Goal: Transaction & Acquisition: Book appointment/travel/reservation

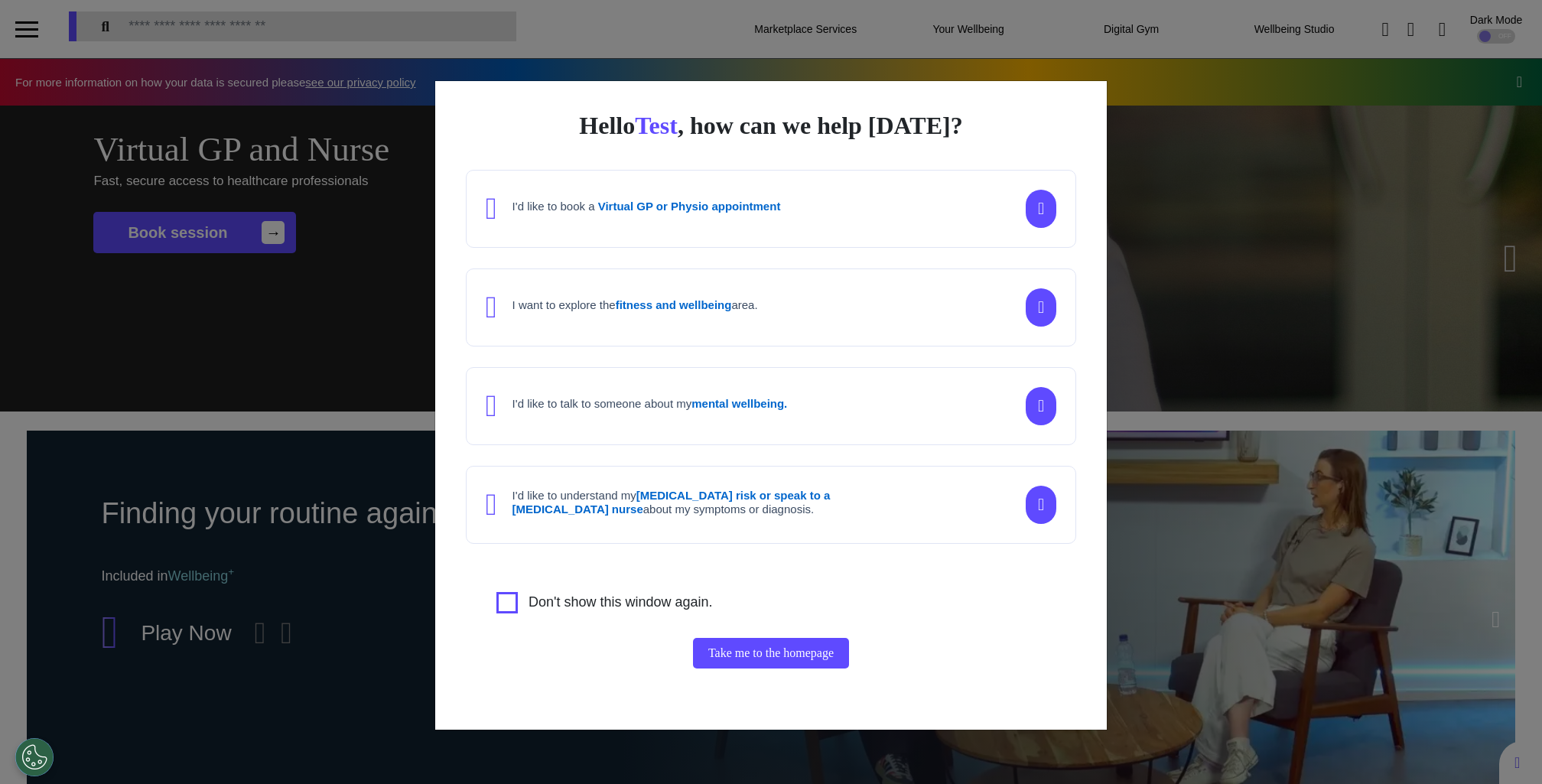
scroll to position [0, 764]
click at [1181, 290] on div "Hello Test , how can we help today? I'd like to book a Virtual GP or Physio app…" at bounding box center [771, 392] width 1542 height 784
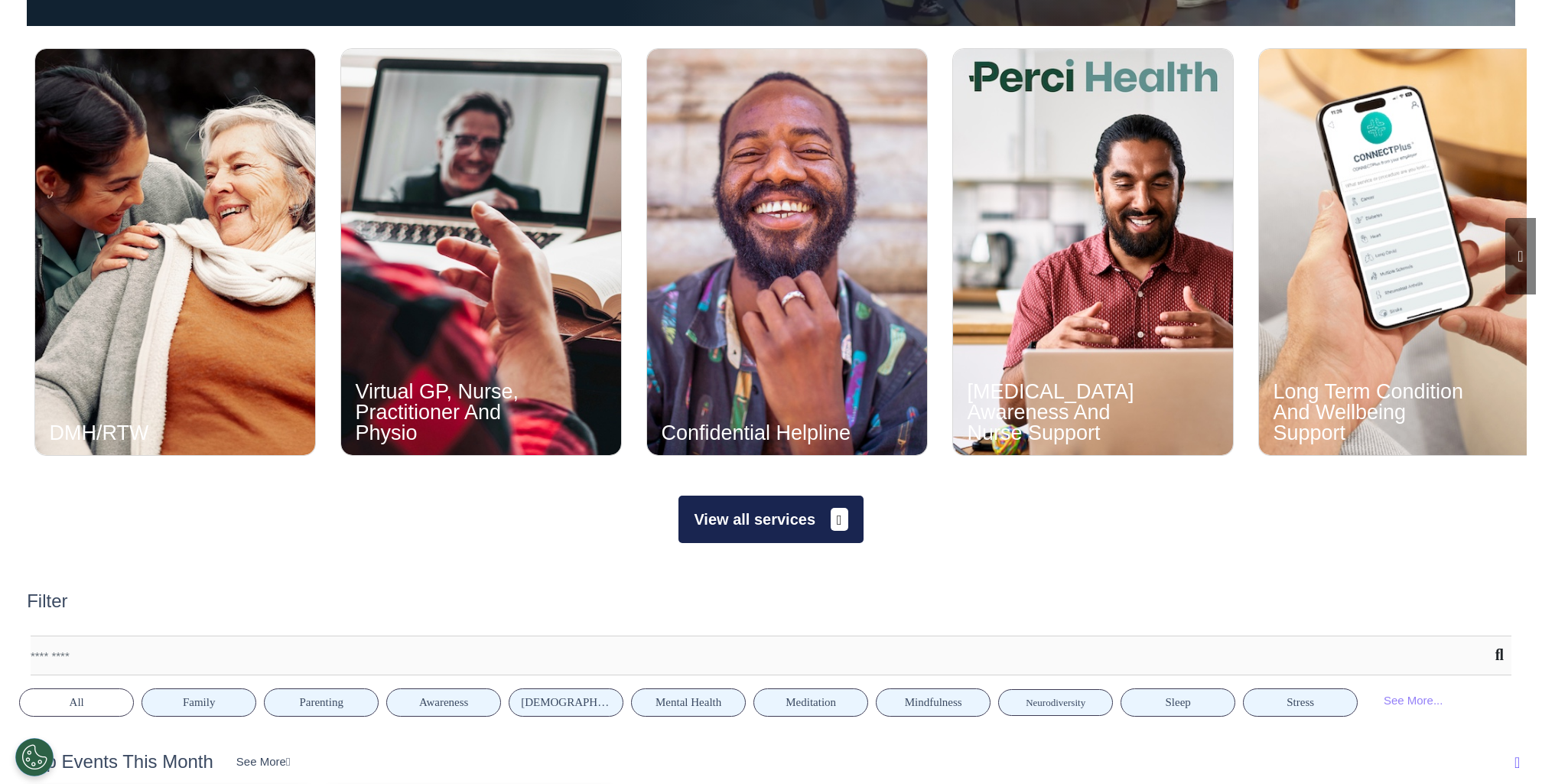
scroll to position [1029, 0]
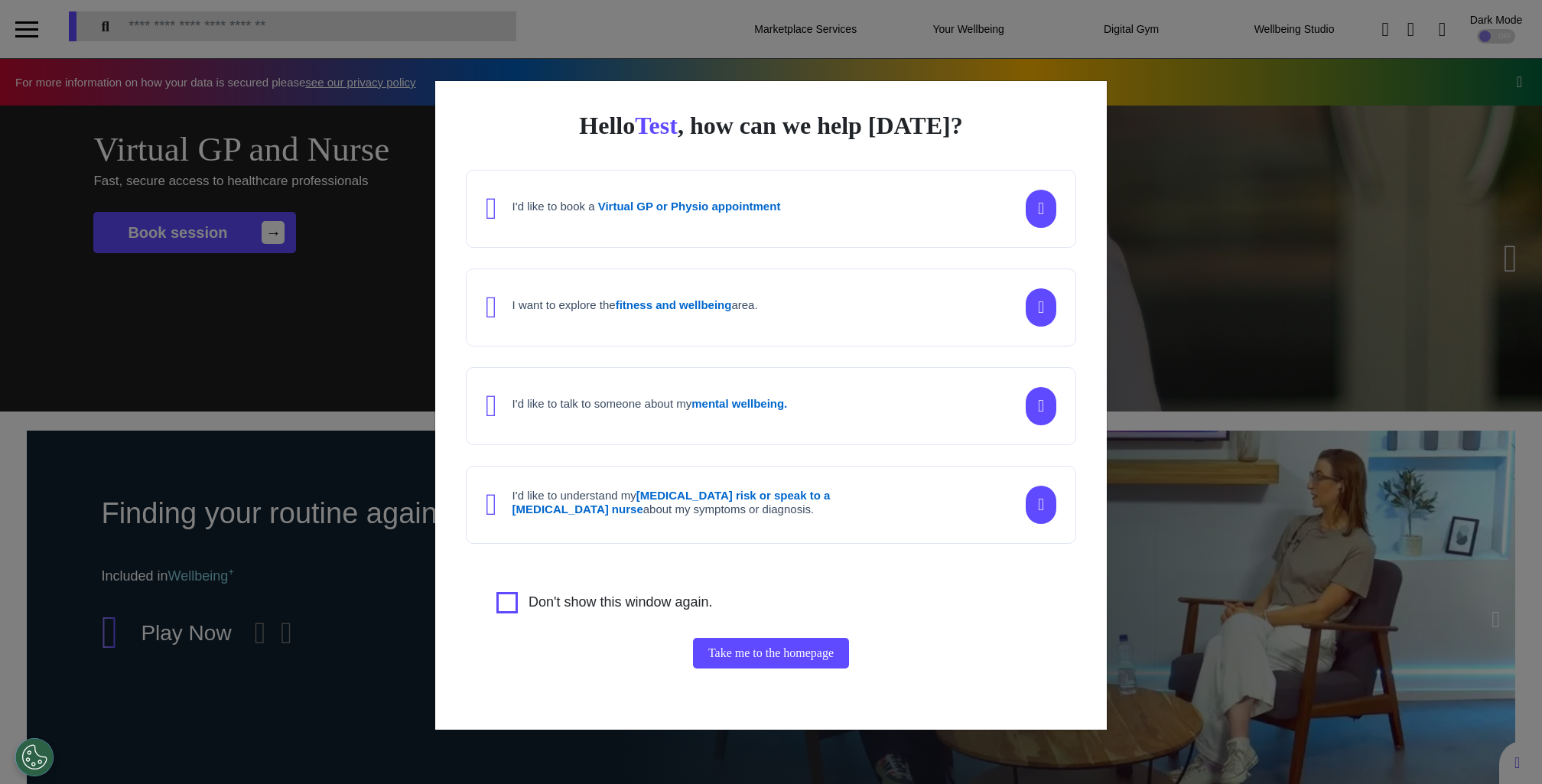
click at [1226, 543] on div "Hello Test , how can we help today? I'd like to book a Virtual GP or Physio app…" at bounding box center [771, 392] width 1542 height 784
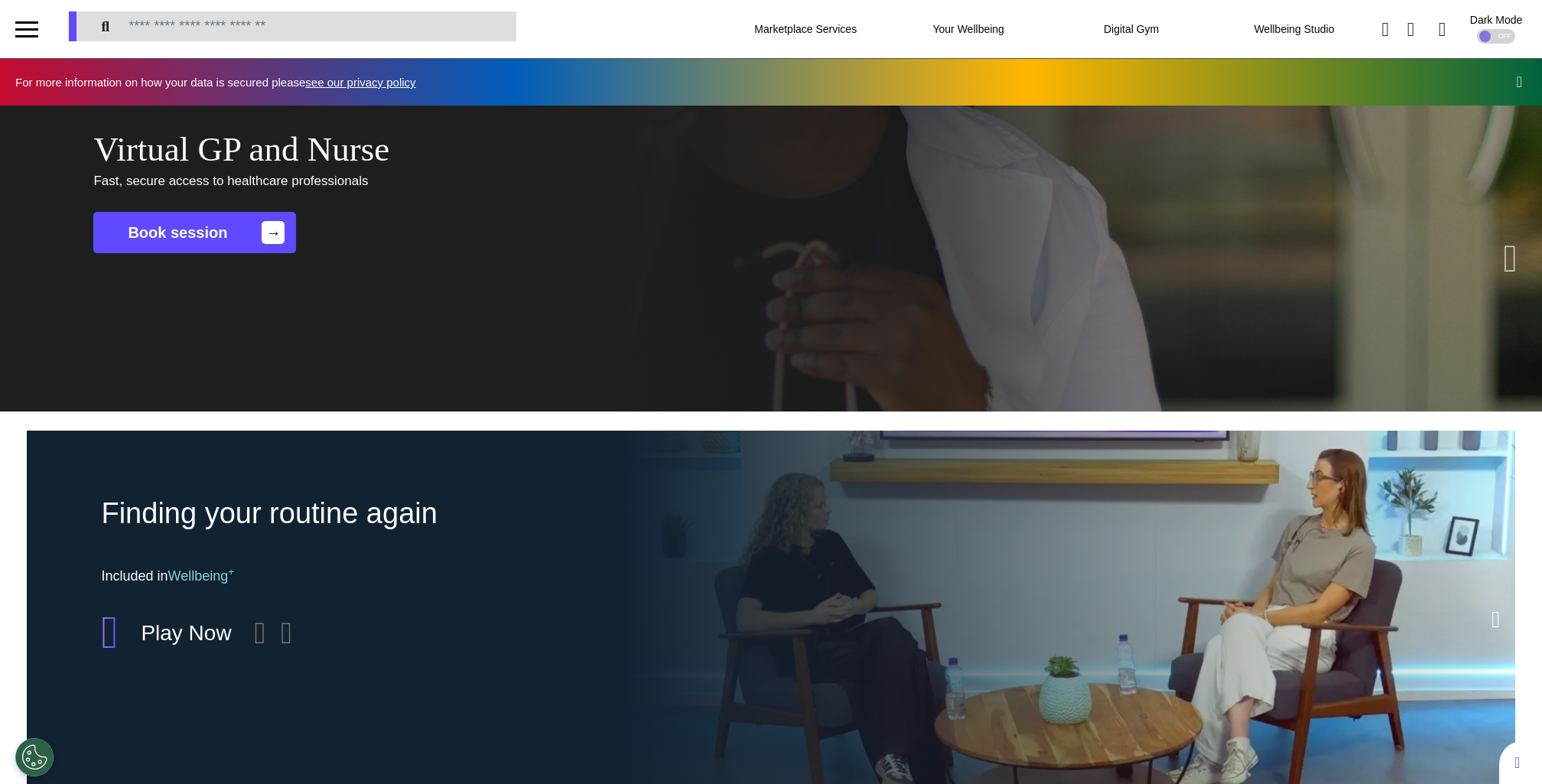
scroll to position [0, 764]
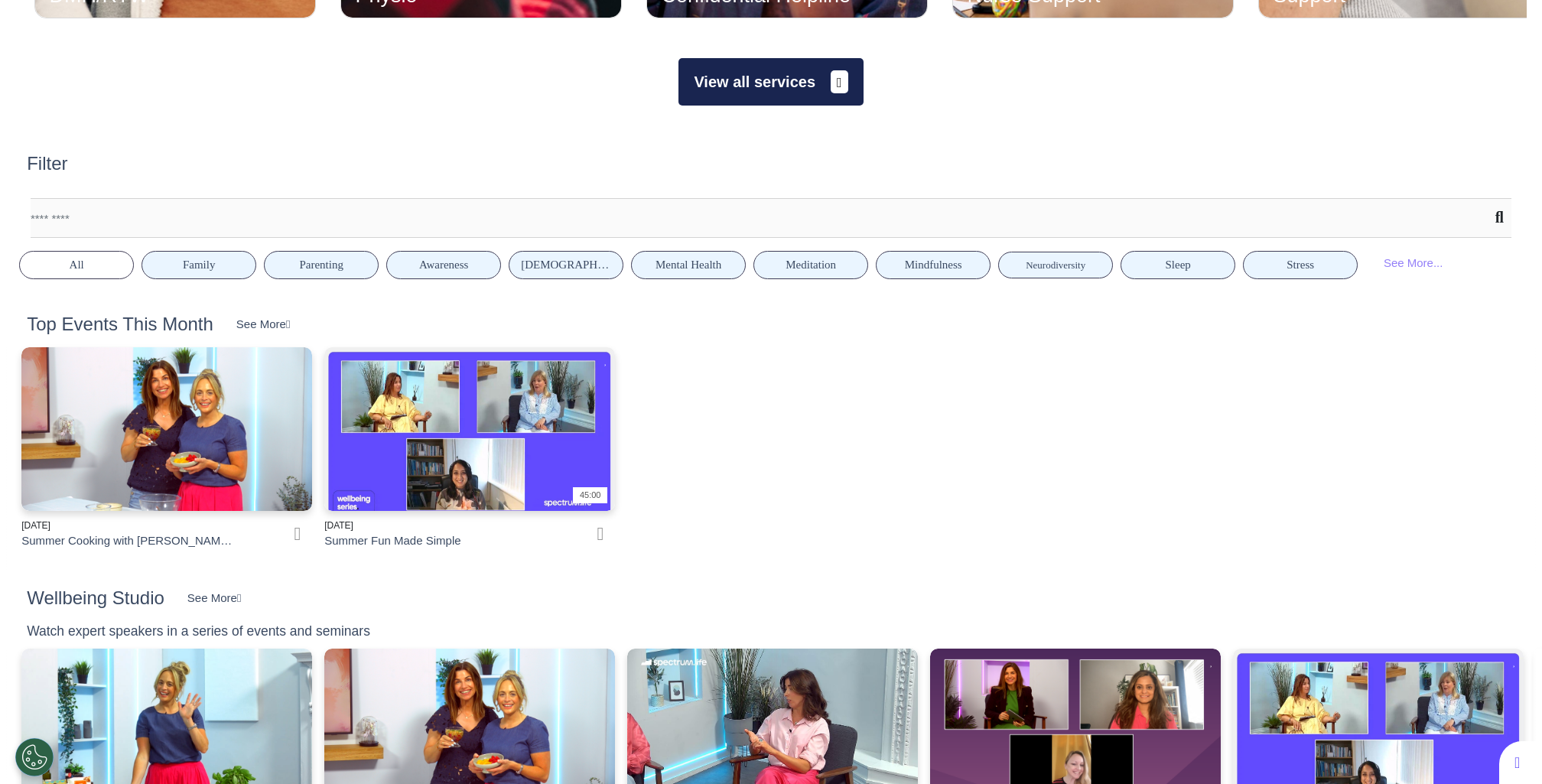
click at [789, 73] on button "View all services" at bounding box center [770, 81] width 184 height 48
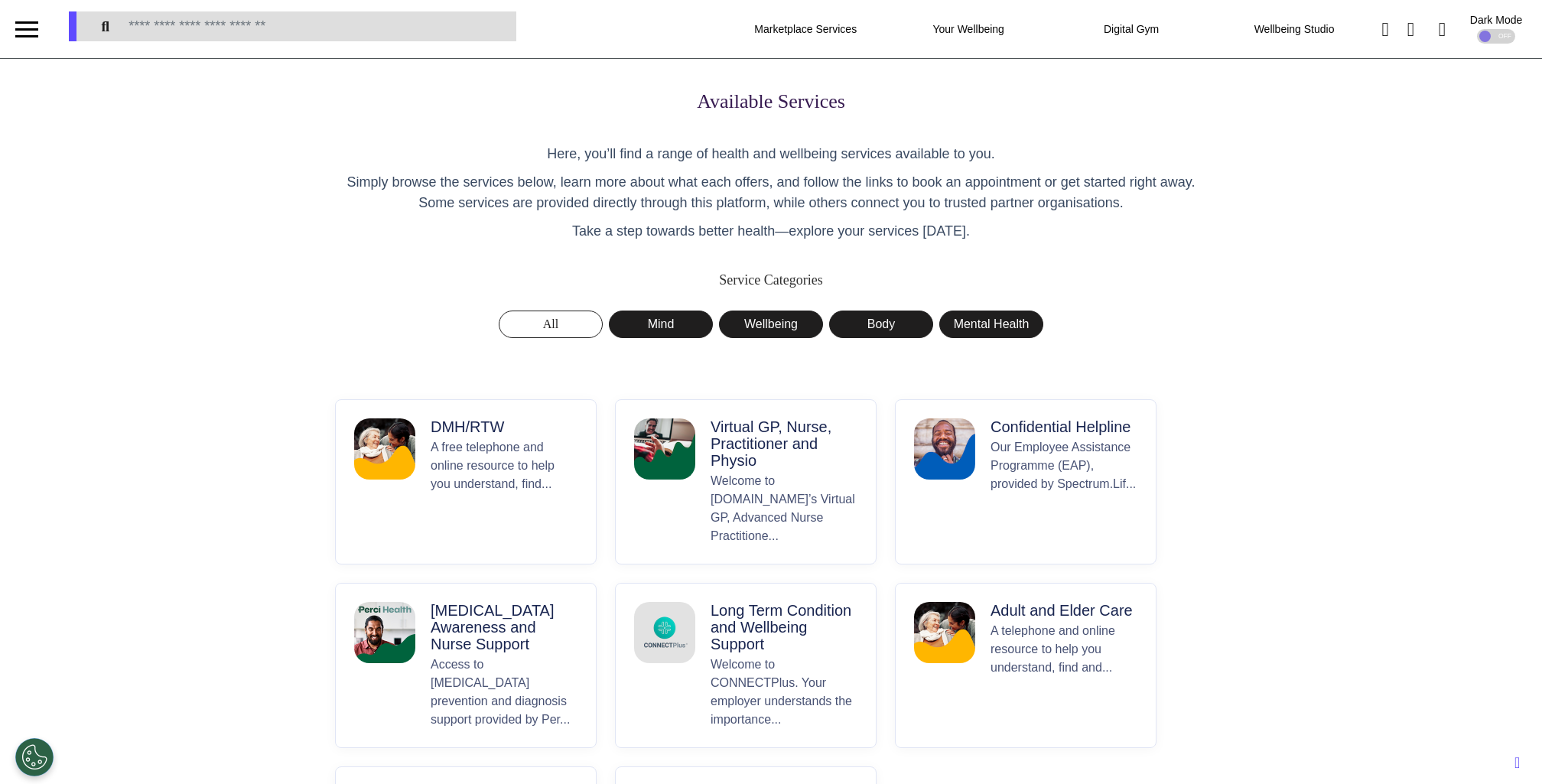
click at [792, 440] on p "Virtual GP, Nurse, Practitioner and Physio" at bounding box center [783, 443] width 147 height 50
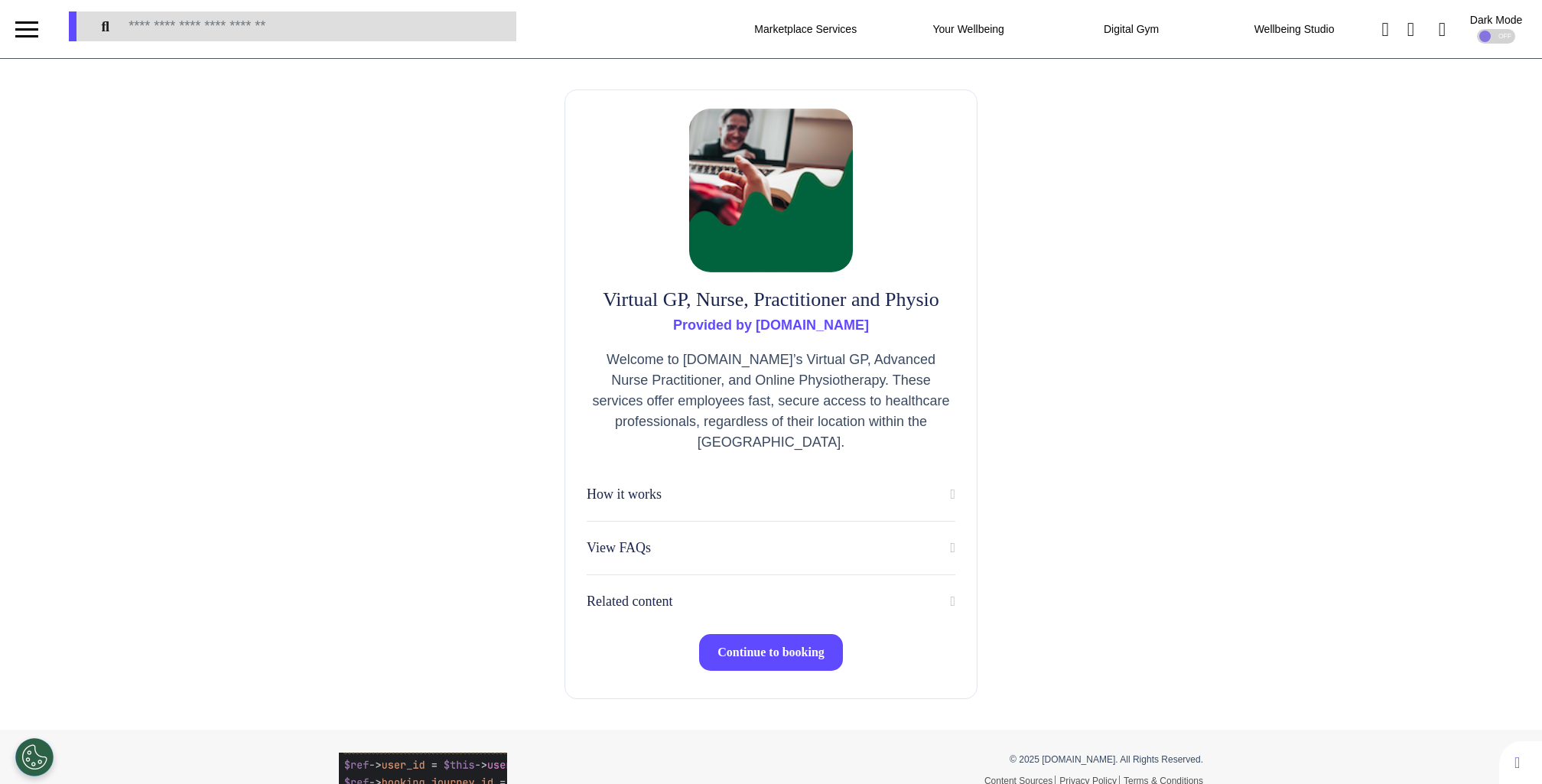
click at [815, 634] on div "Virtual GP, Nurse, Practitioner and Physio Provided by Spectrum.Life Welcome to…" at bounding box center [771, 394] width 413 height 609
click at [813, 642] on button "Continue to booking" at bounding box center [771, 651] width 144 height 36
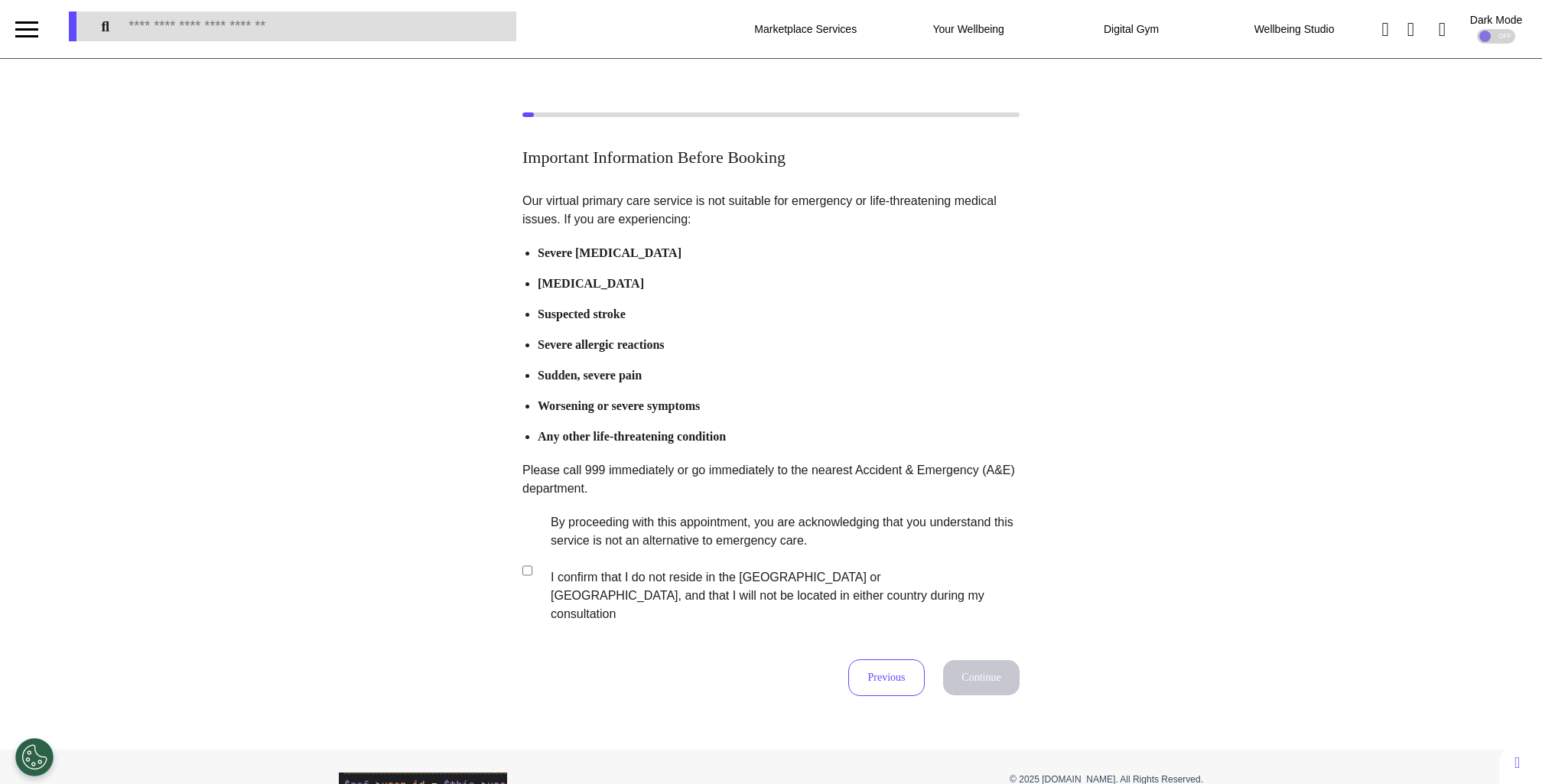
click at [791, 575] on label "By proceeding with this appointment, you are acknowledging that you understand …" at bounding box center [775, 568] width 479 height 110
click at [935, 688] on div "Important Information Before Booking Our virtual primary care service is not su…" at bounding box center [771, 404] width 1542 height 691
click at [968, 666] on button "Continue" at bounding box center [981, 678] width 77 height 35
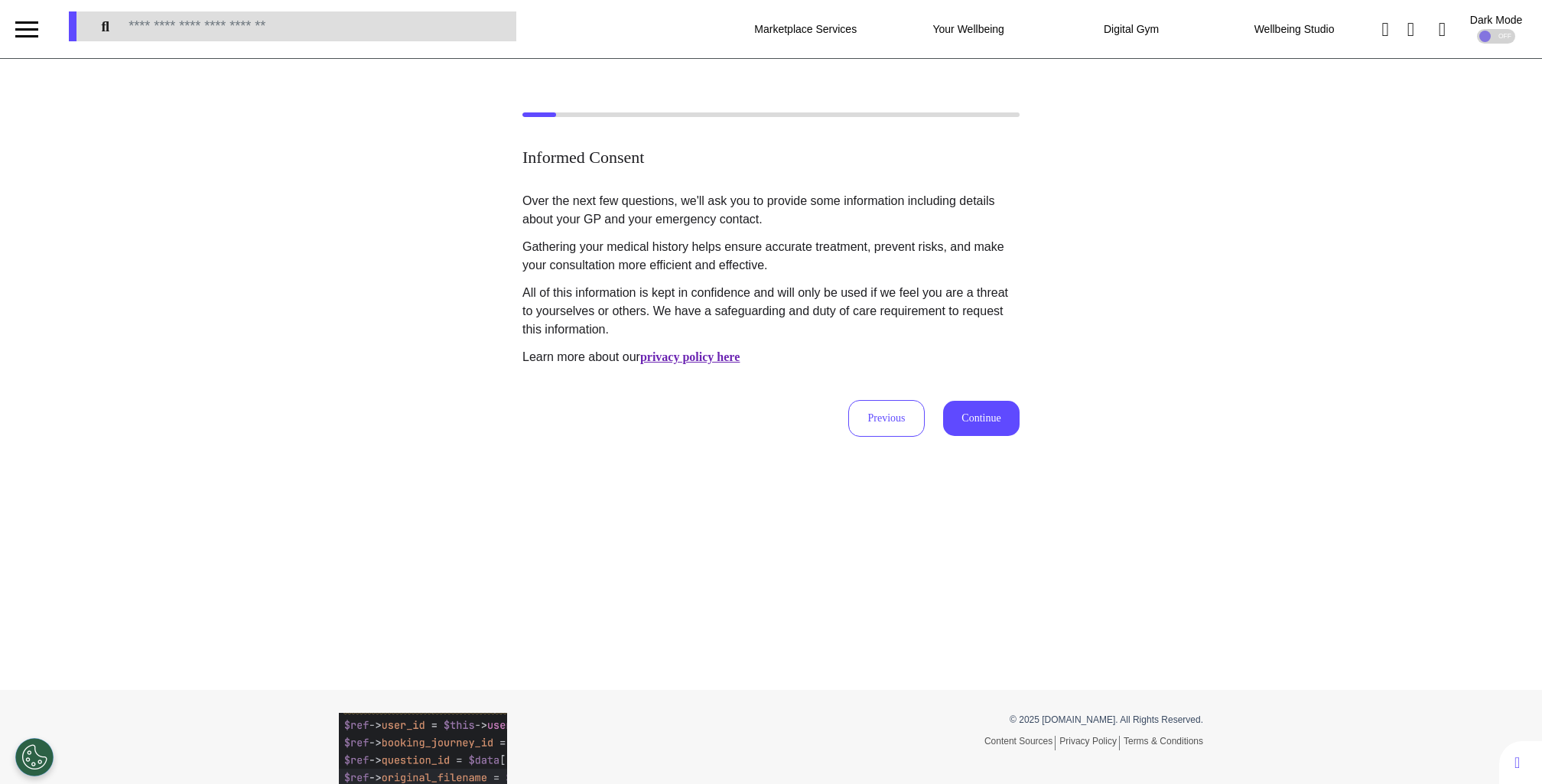
click at [960, 417] on button "Continue" at bounding box center [981, 418] width 77 height 35
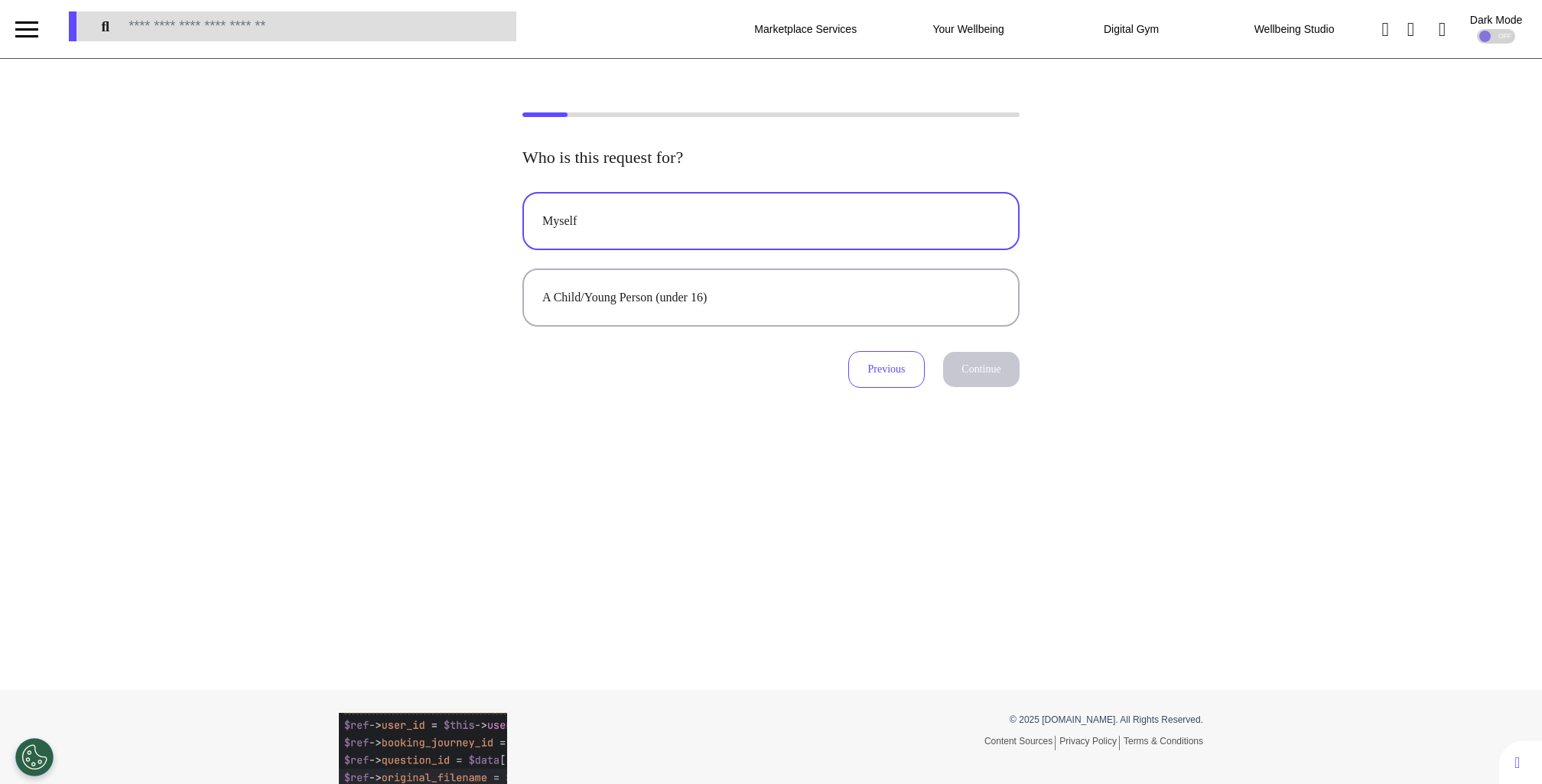
click at [739, 216] on div "Myself" at bounding box center [771, 221] width 457 height 19
select select "******"
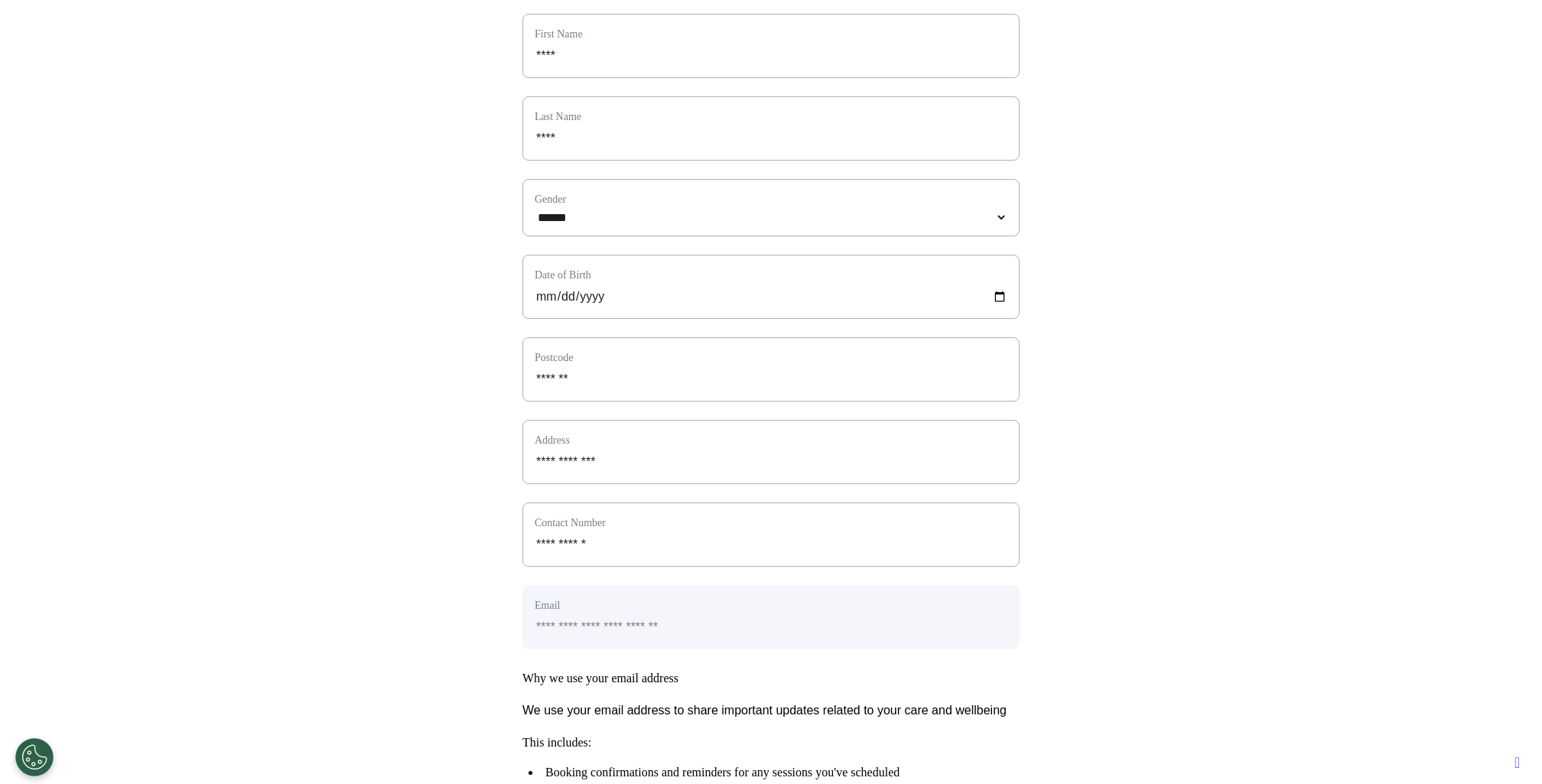
scroll to position [567, 0]
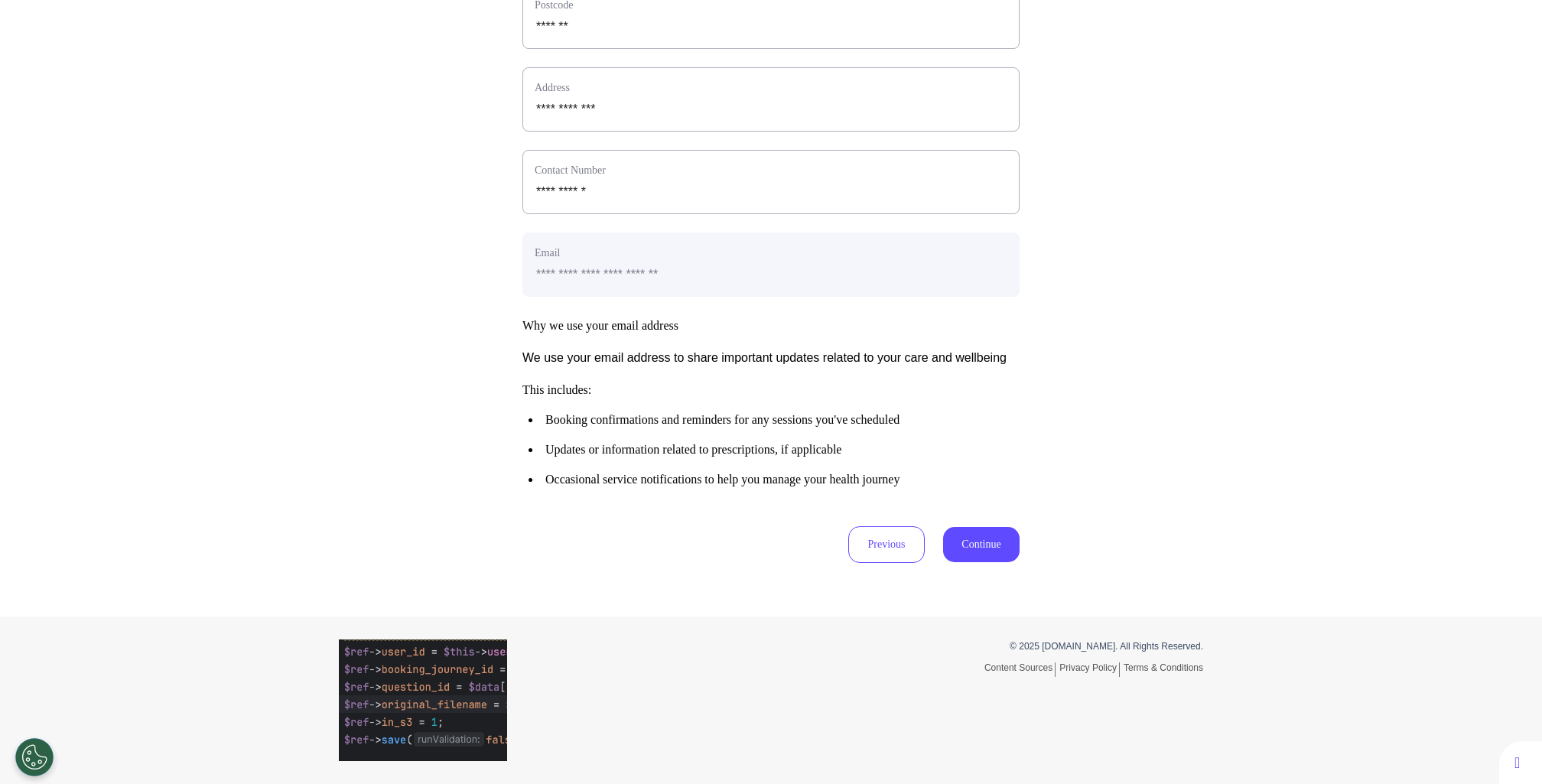
click at [989, 531] on button "Continue" at bounding box center [981, 545] width 77 height 35
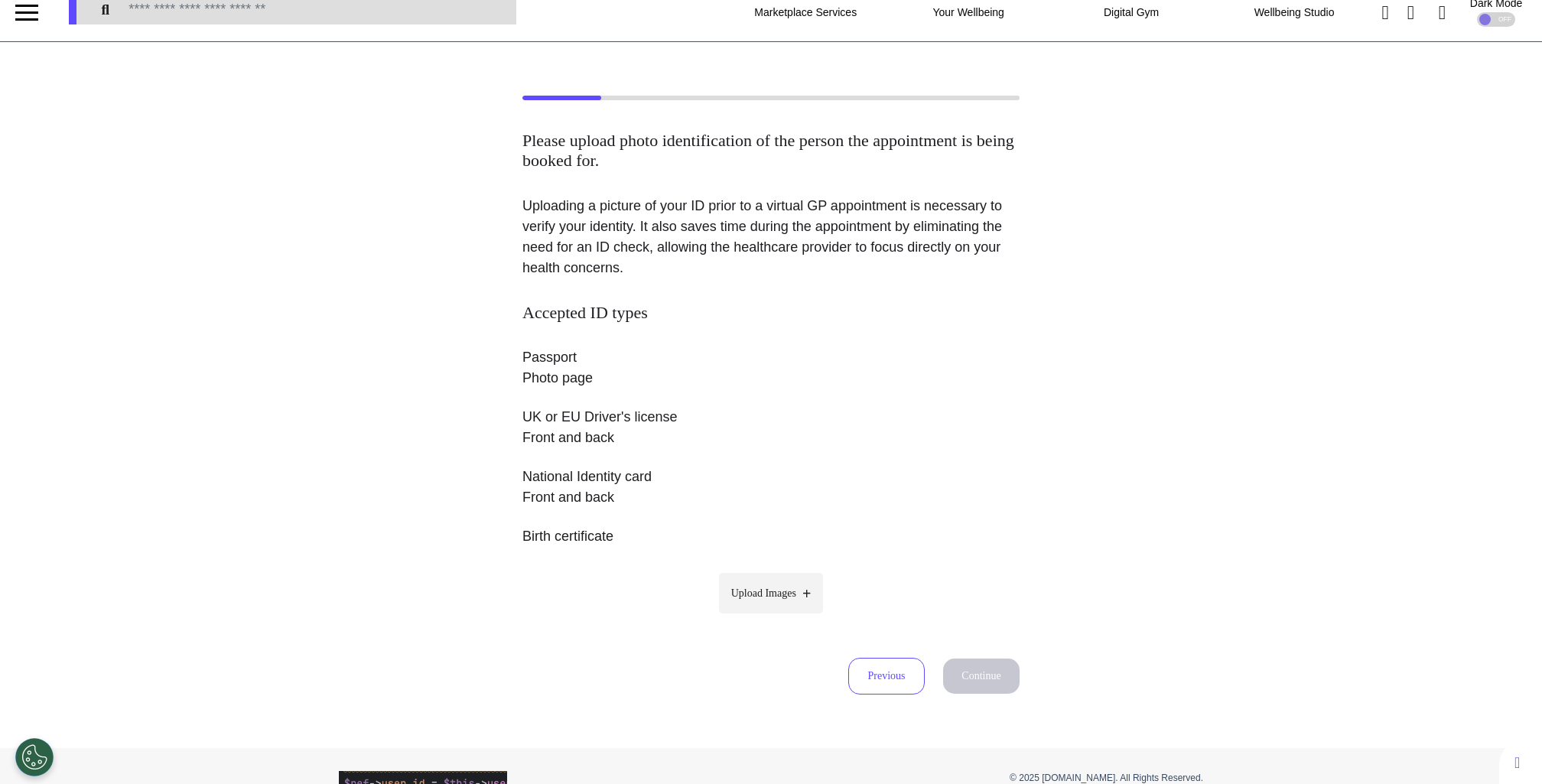
scroll to position [0, 0]
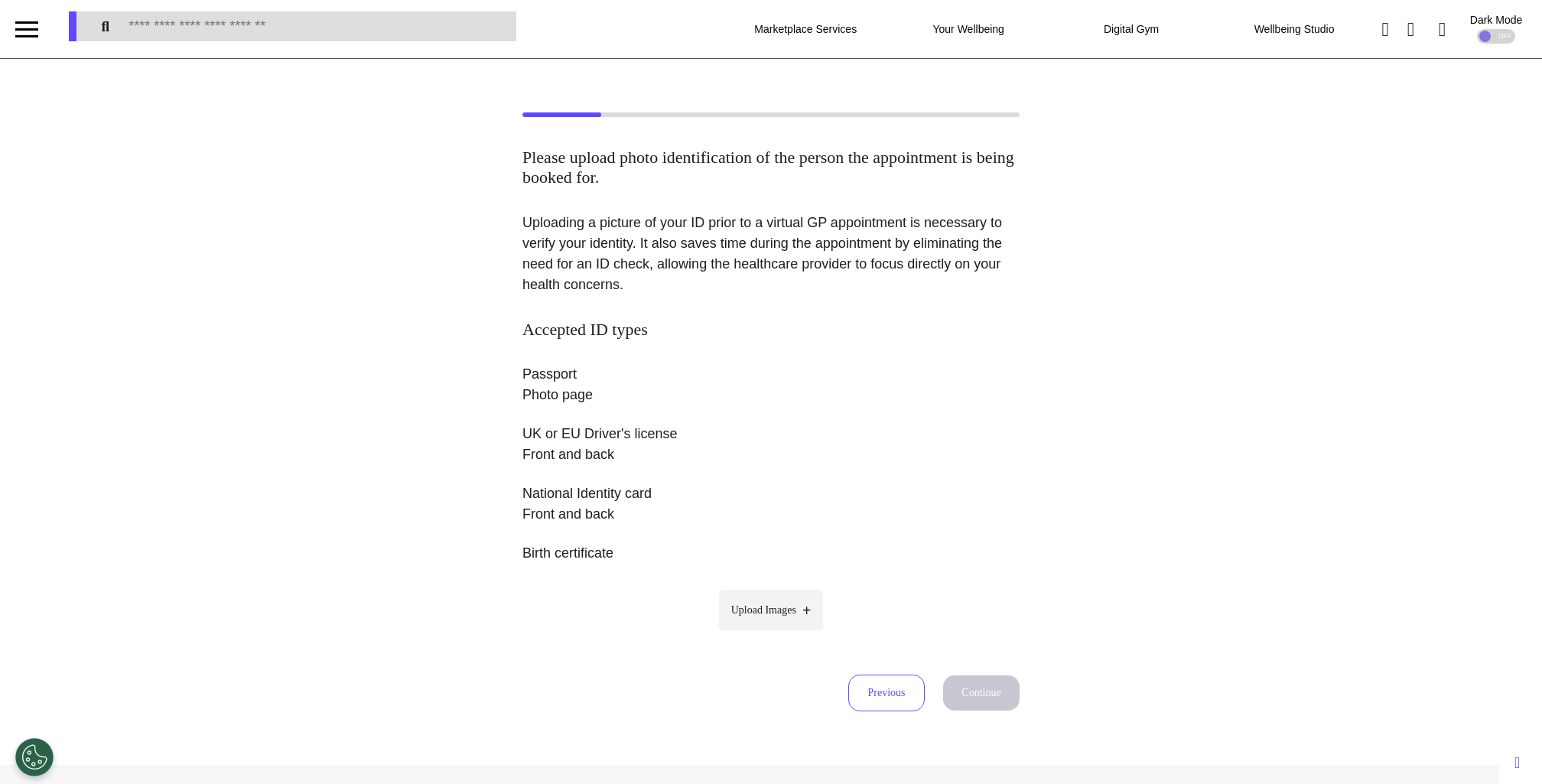
click at [804, 610] on label "Upload Images" at bounding box center [771, 609] width 105 height 40
click at [804, 634] on input "Upload Images" at bounding box center [771, 641] width 146 height 16
type input "**********"
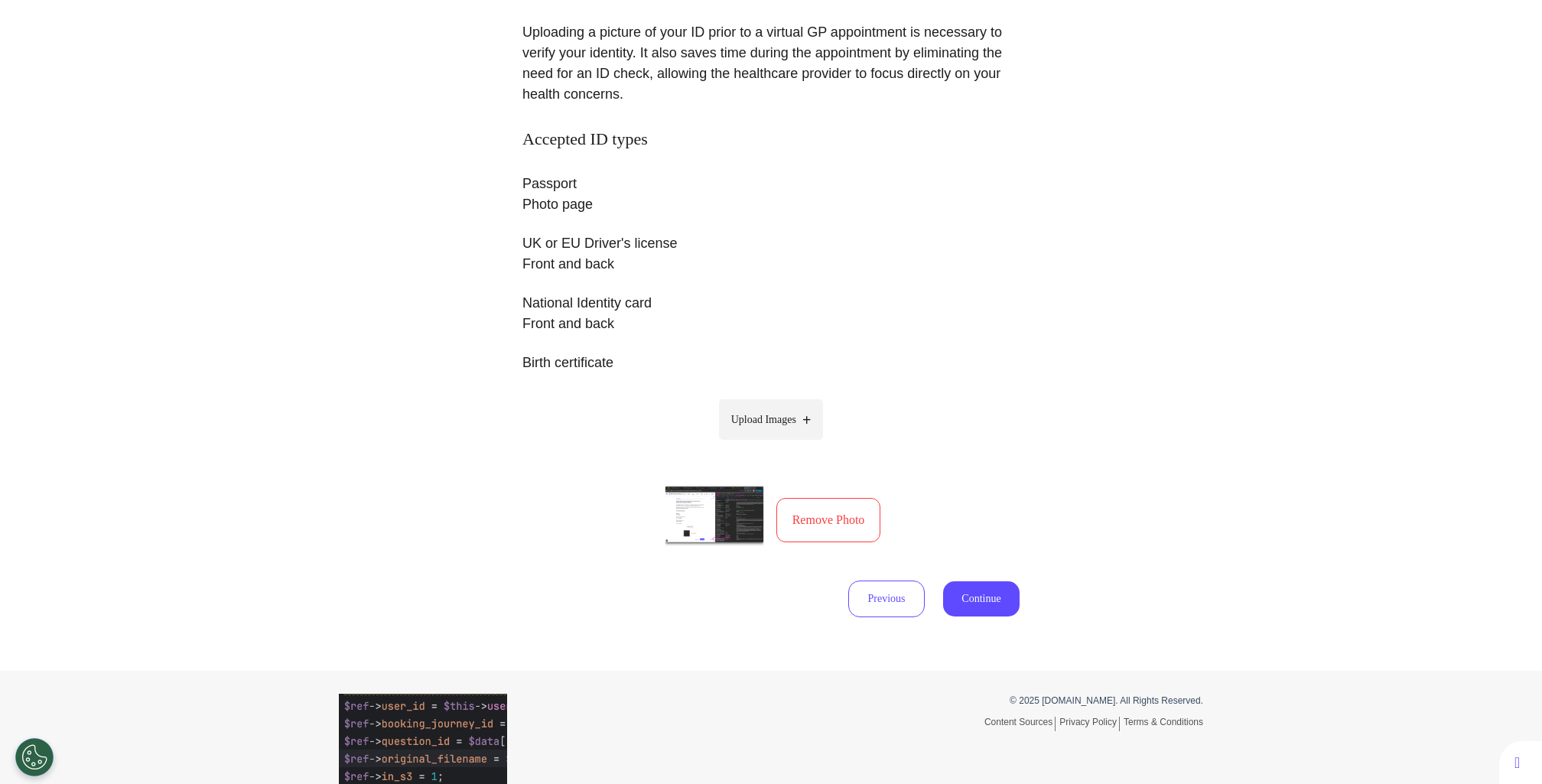
scroll to position [194, 0]
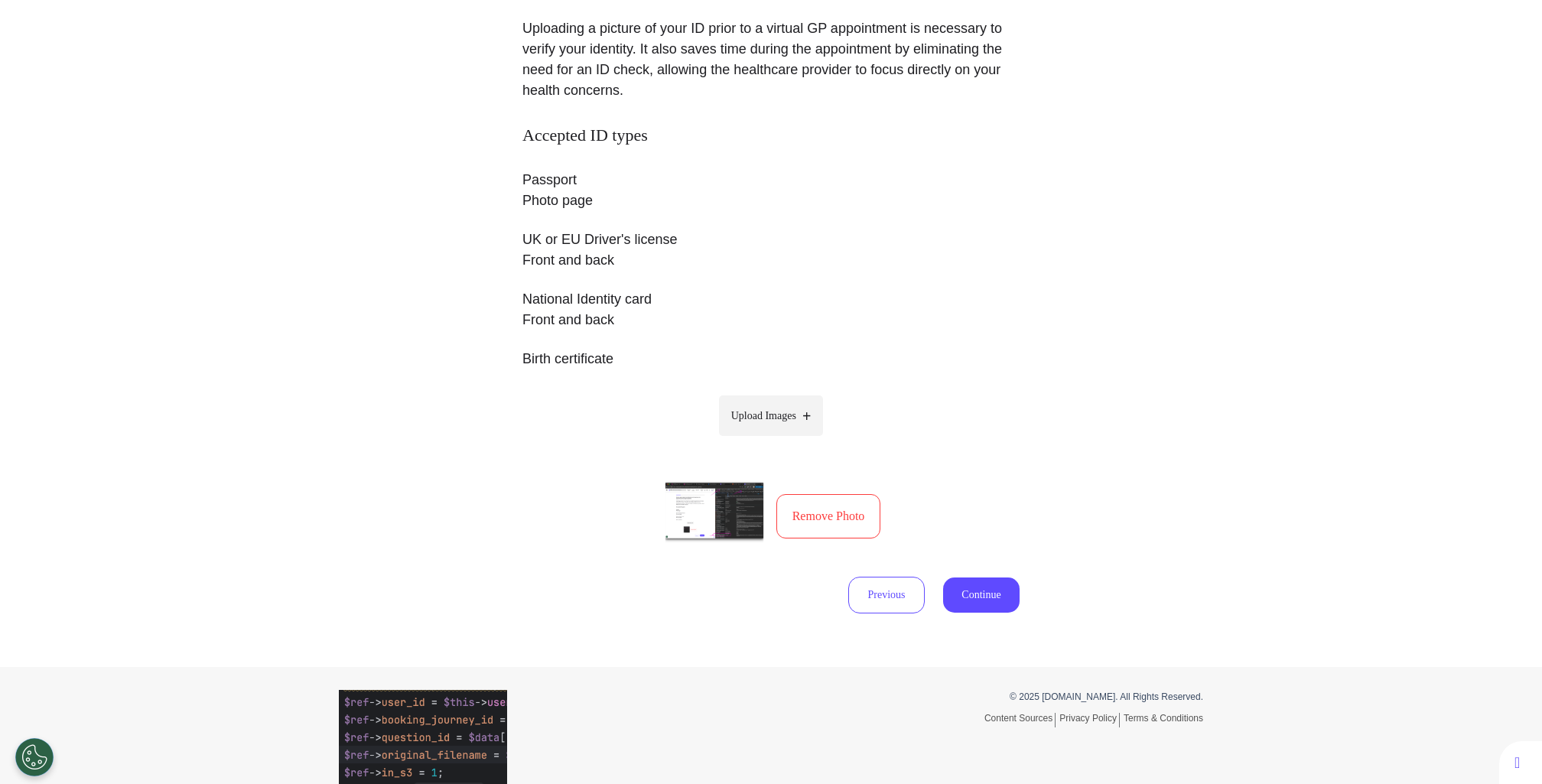
click at [828, 519] on button "Remove Photo" at bounding box center [829, 516] width 105 height 45
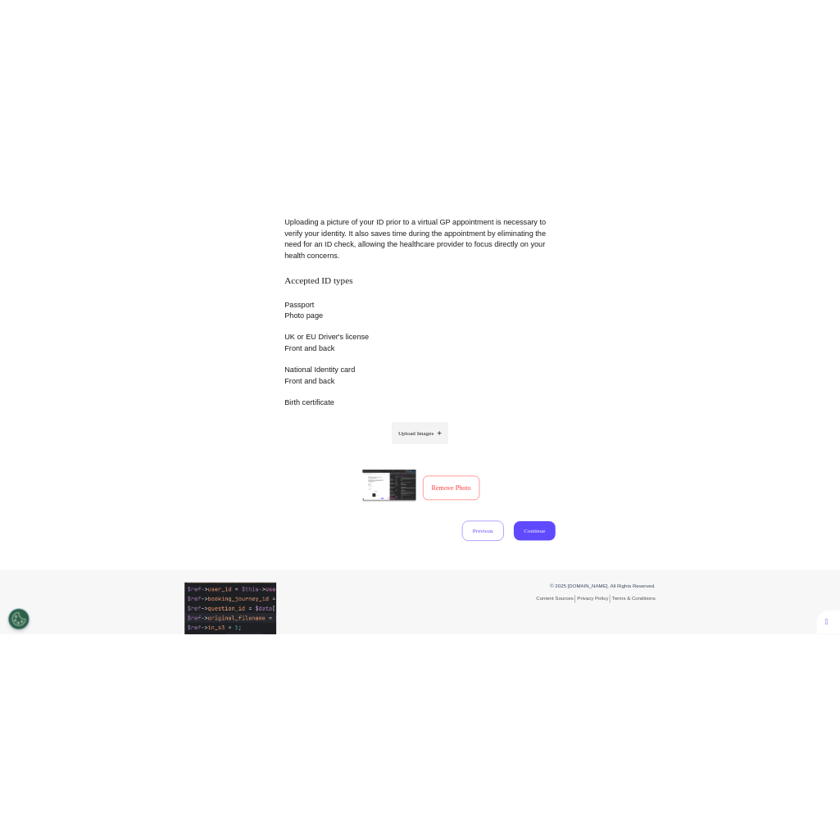
scroll to position [157, 0]
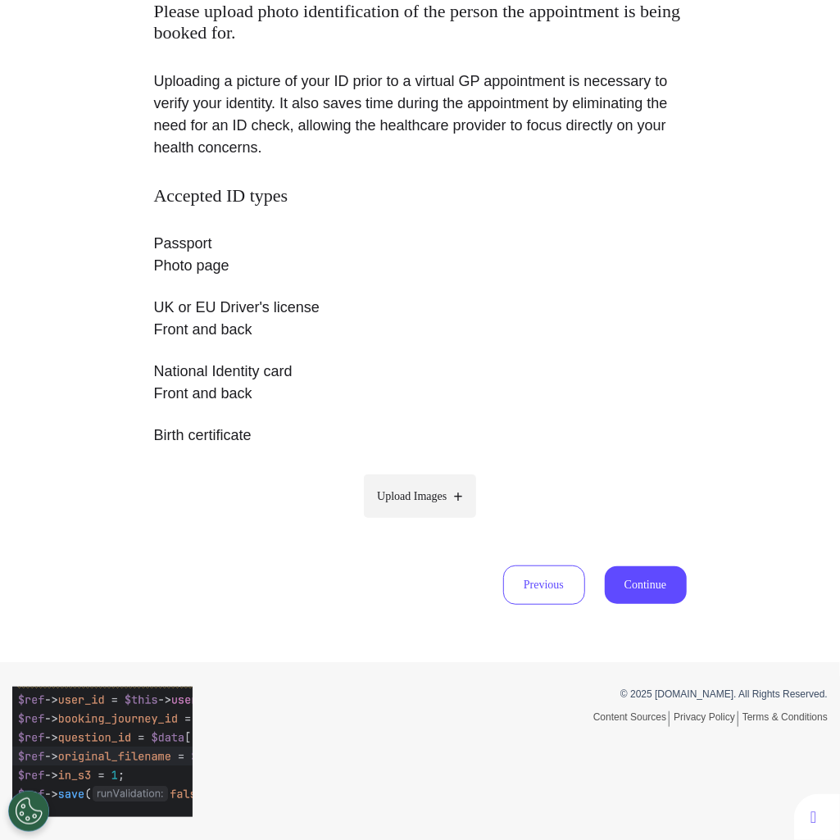
click at [803, 379] on div "Please upload photo identification of the person the appointment is being booke…" at bounding box center [420, 284] width 840 height 642
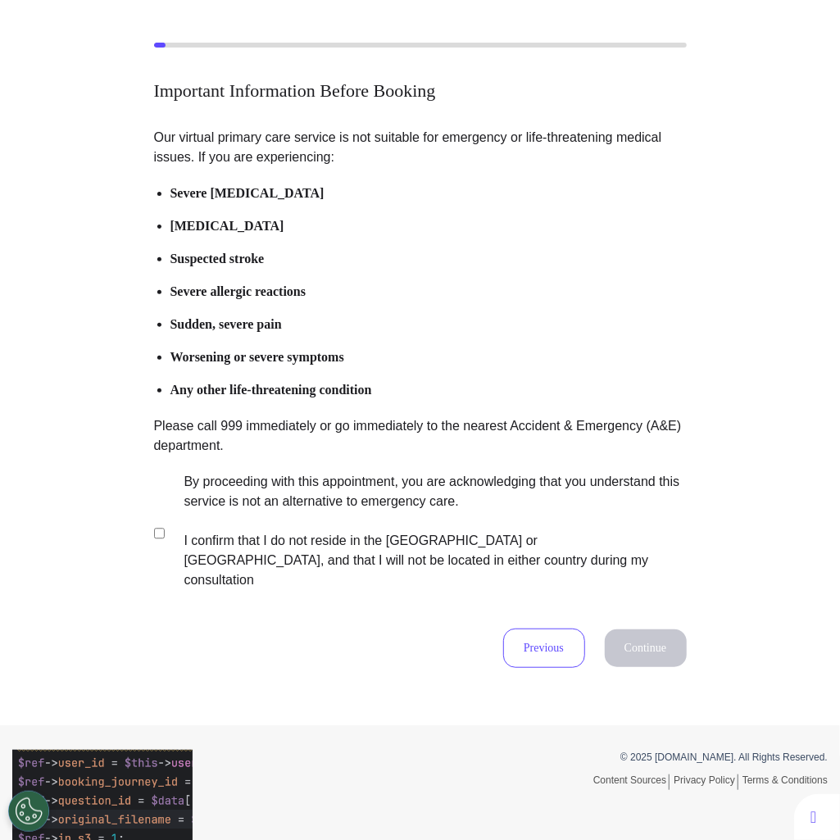
scroll to position [121, 0]
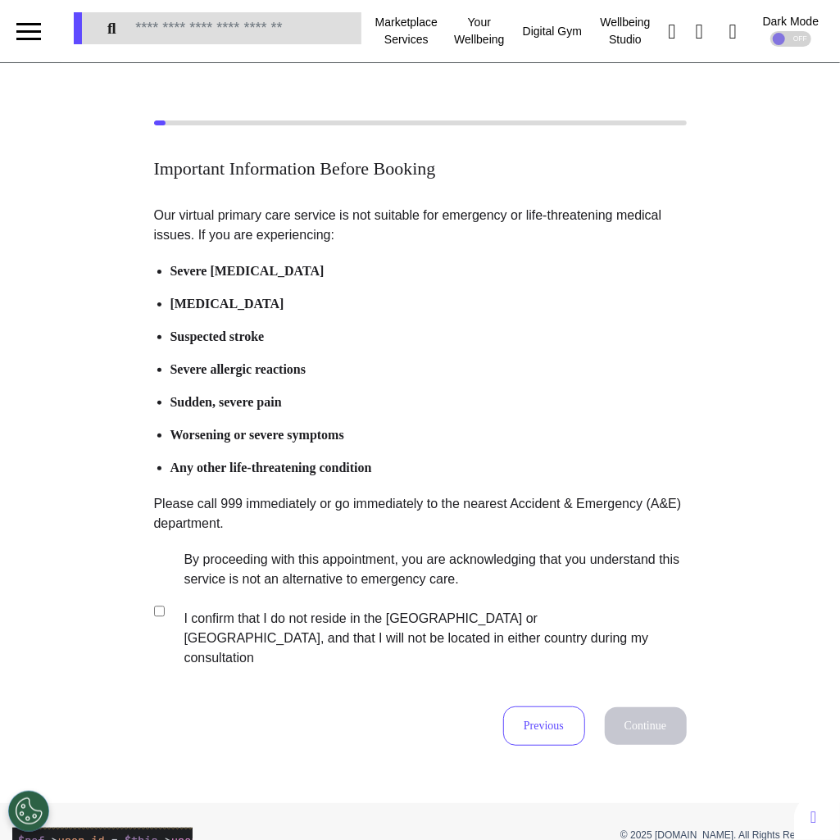
click at [329, 586] on label "By proceeding with this appointment, you are acknowledging that you understand …" at bounding box center [424, 609] width 513 height 118
click at [617, 707] on button "Continue" at bounding box center [646, 726] width 82 height 38
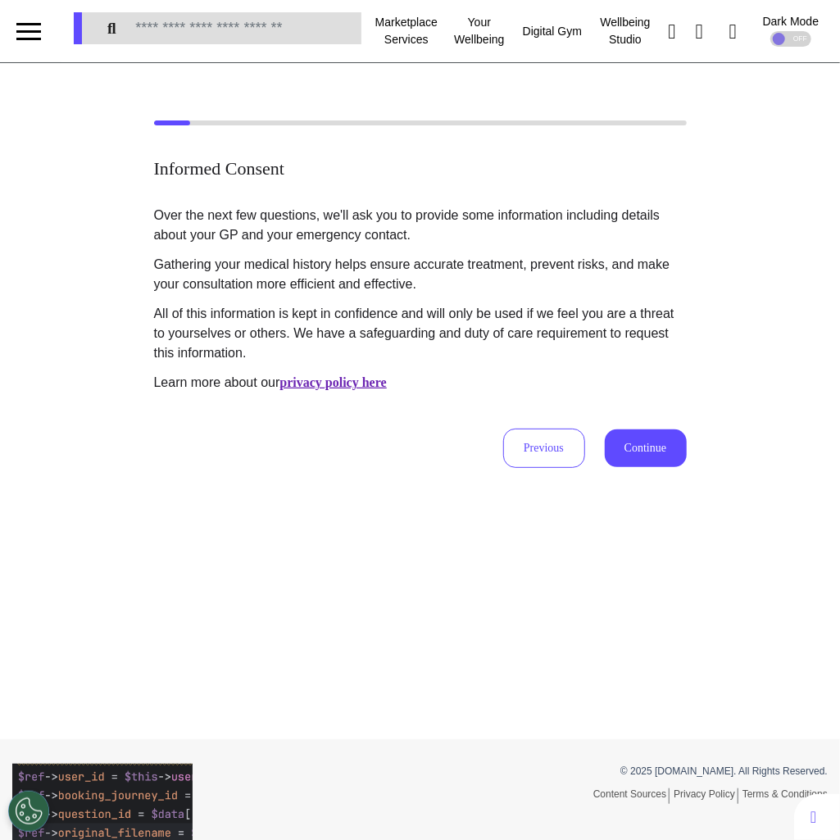
click at [635, 442] on button "Continue" at bounding box center [646, 448] width 82 height 38
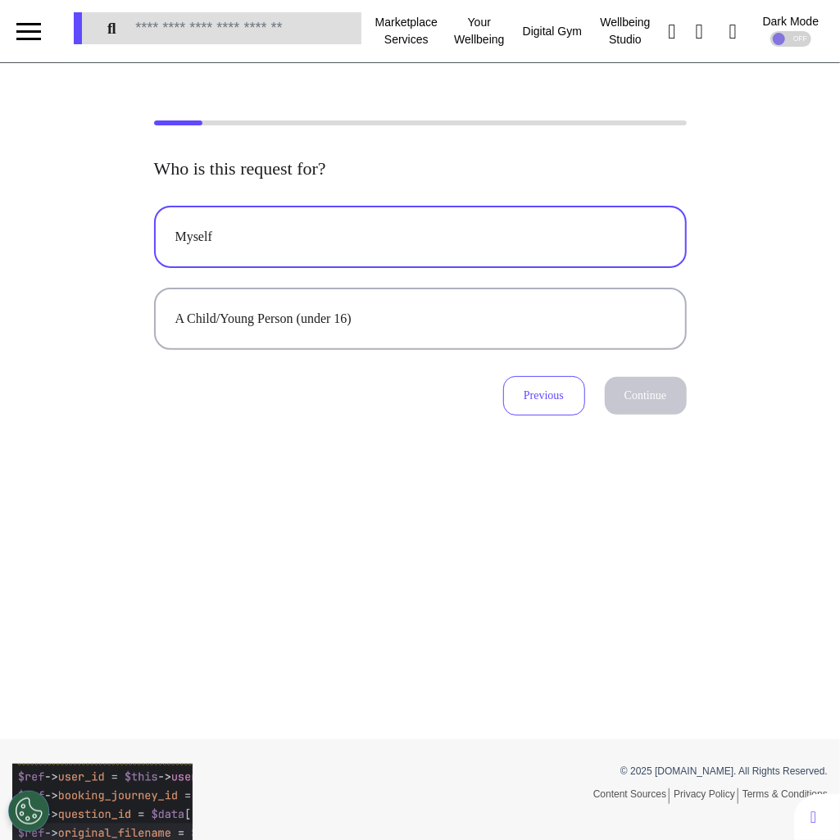
click at [438, 243] on div "Myself" at bounding box center [420, 237] width 490 height 20
select select "******"
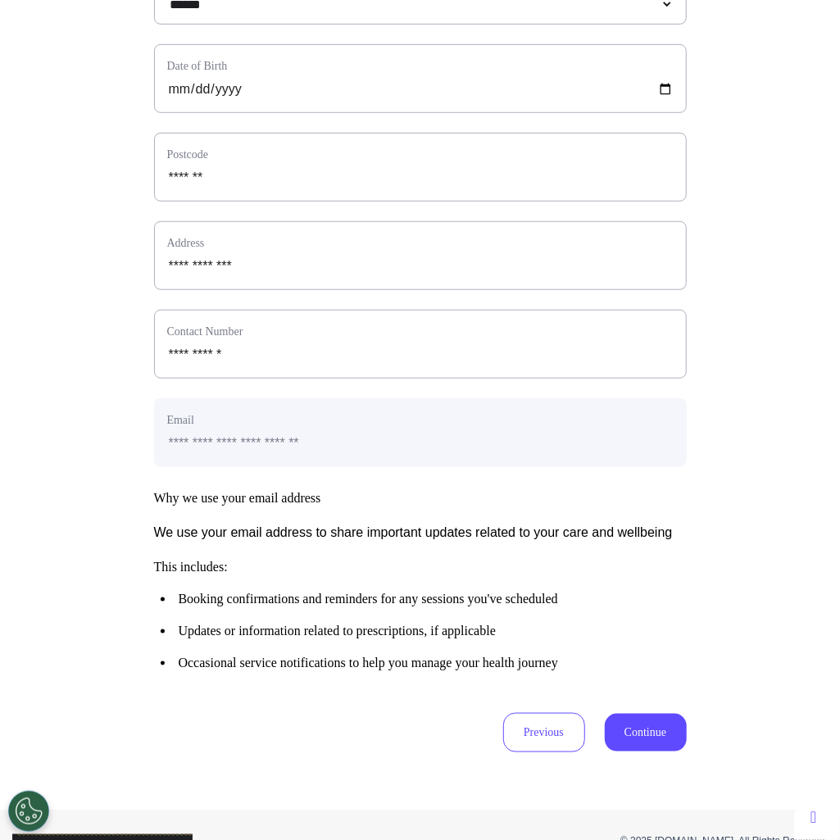
scroll to position [608, 0]
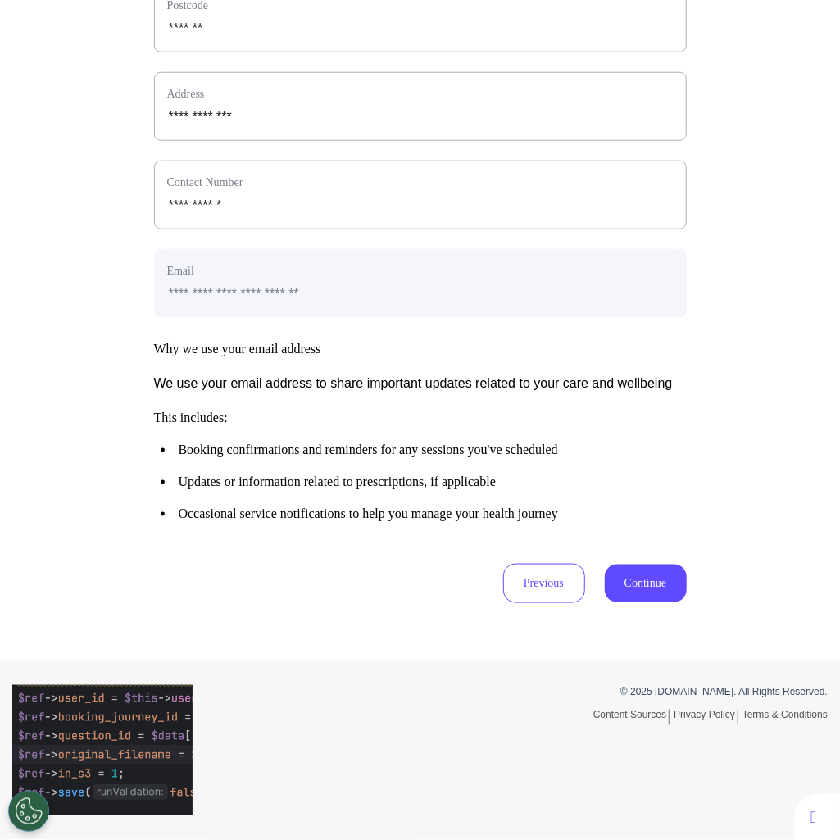
click at [651, 583] on button "Continue" at bounding box center [646, 584] width 82 height 38
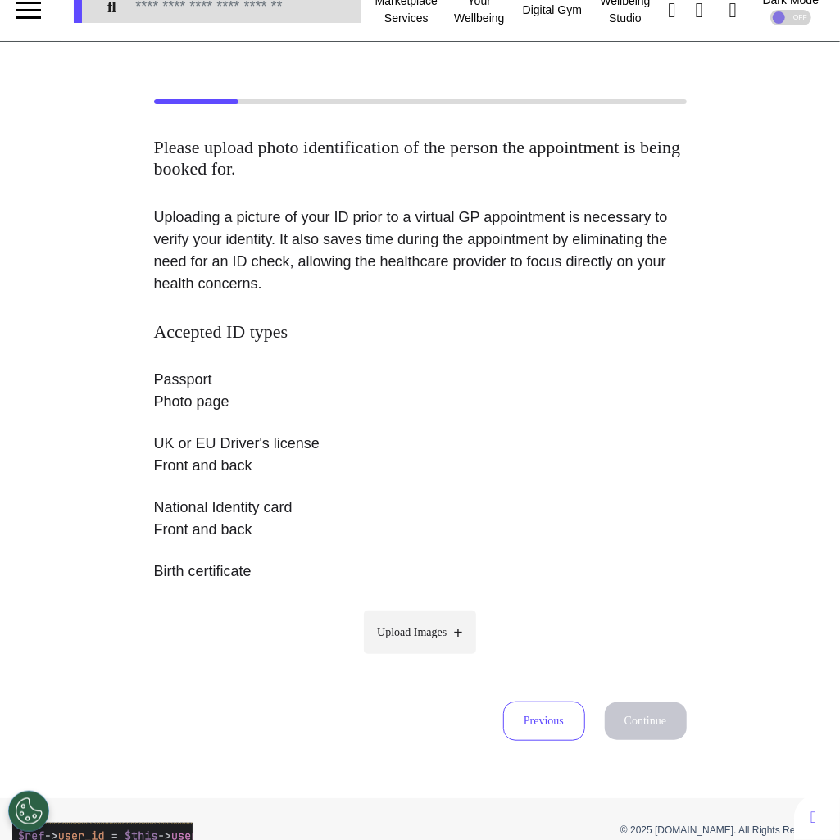
scroll to position [0, 0]
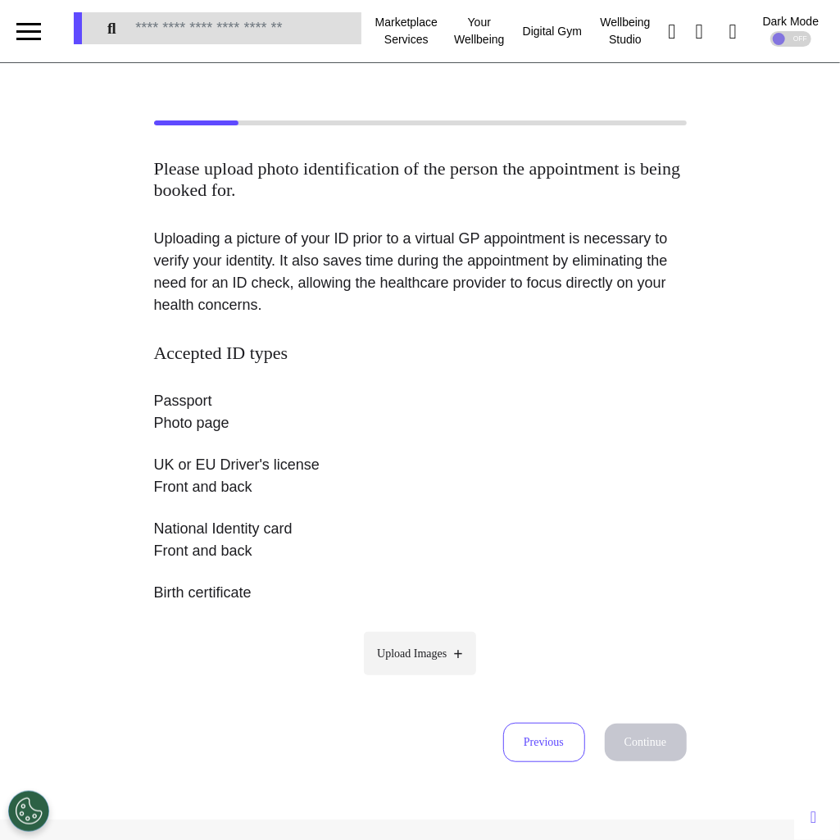
click at [442, 659] on span "Upload Images" at bounding box center [412, 653] width 70 height 17
click at [442, 679] on input "Upload Images" at bounding box center [421, 687] width 156 height 17
type input "**********"
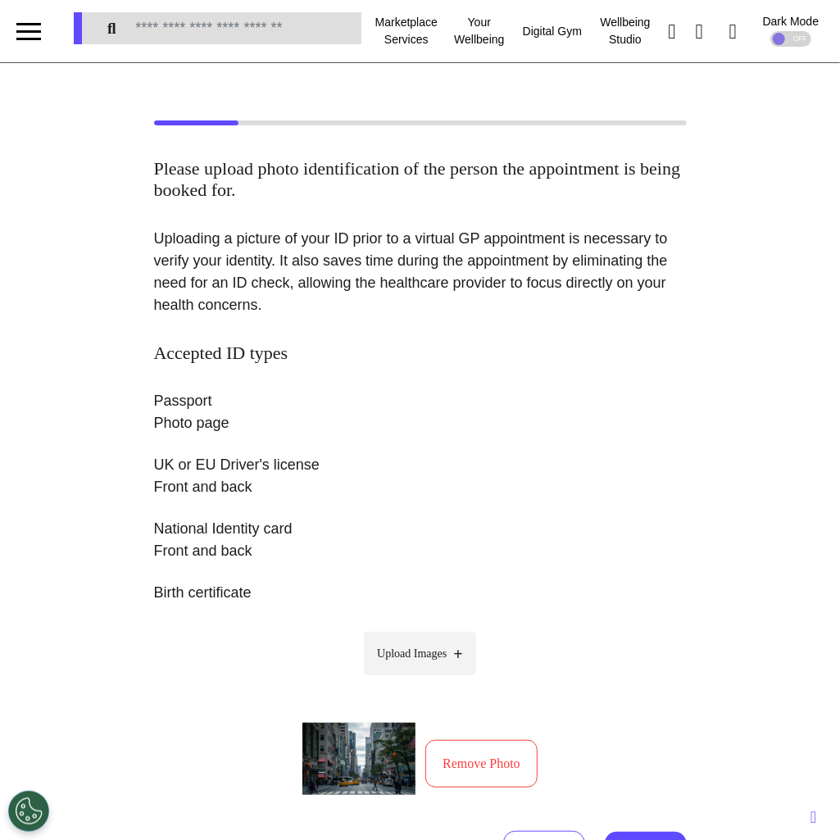
scroll to position [265, 0]
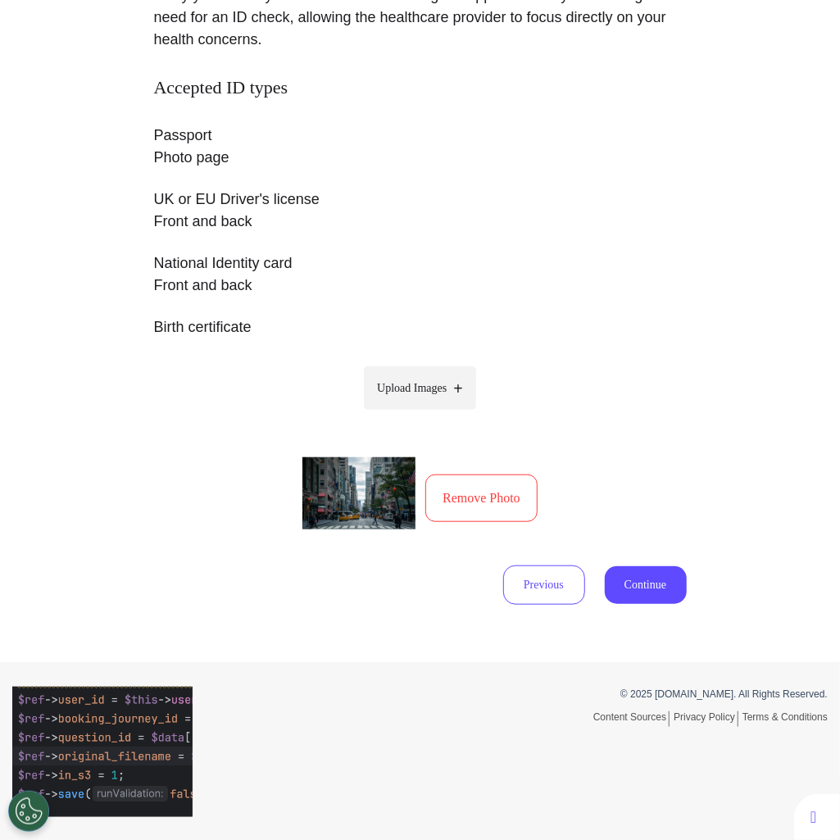
click at [491, 510] on button "Remove Photo" at bounding box center [481, 498] width 112 height 48
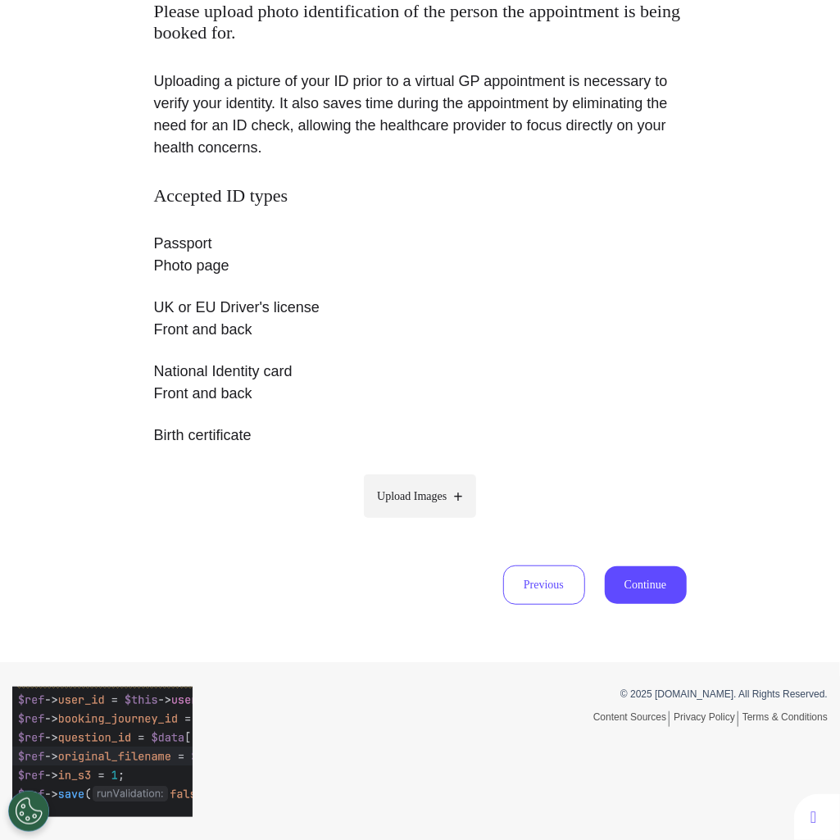
click at [553, 416] on p "Accepted ID types Passport Photo page UK or EU Driver's license Front and back …" at bounding box center [420, 325] width 533 height 281
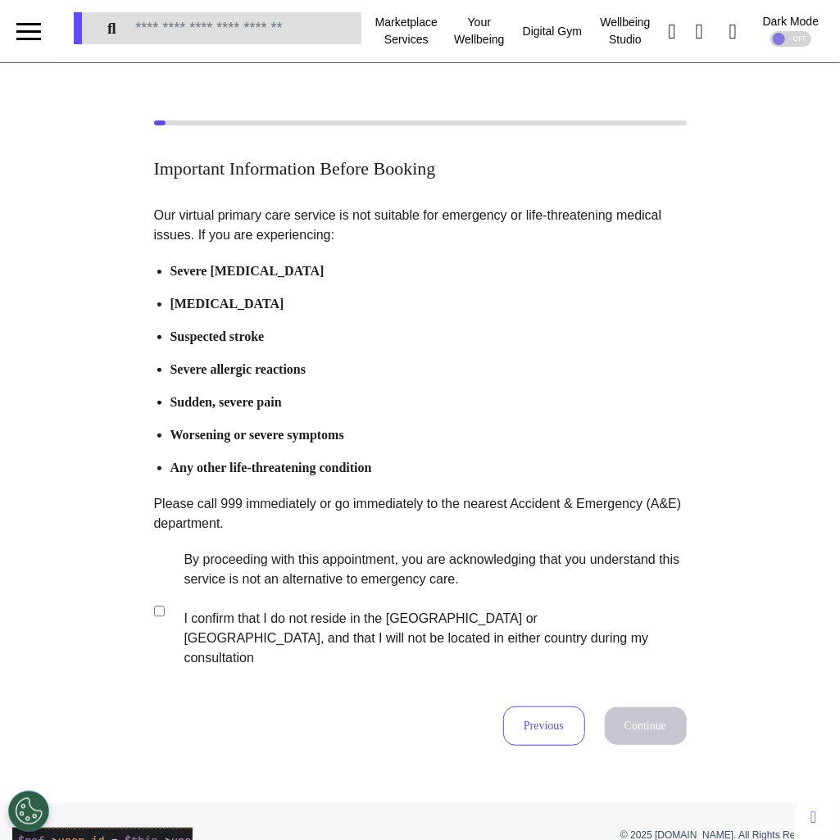
click at [369, 589] on label "By proceeding with this appointment, you are acknowledging that you understand …" at bounding box center [424, 609] width 513 height 118
click at [386, 616] on label "By proceeding with this appointment, you are acknowledging that you understand …" at bounding box center [424, 609] width 513 height 118
click at [629, 707] on button "Continue" at bounding box center [646, 726] width 82 height 38
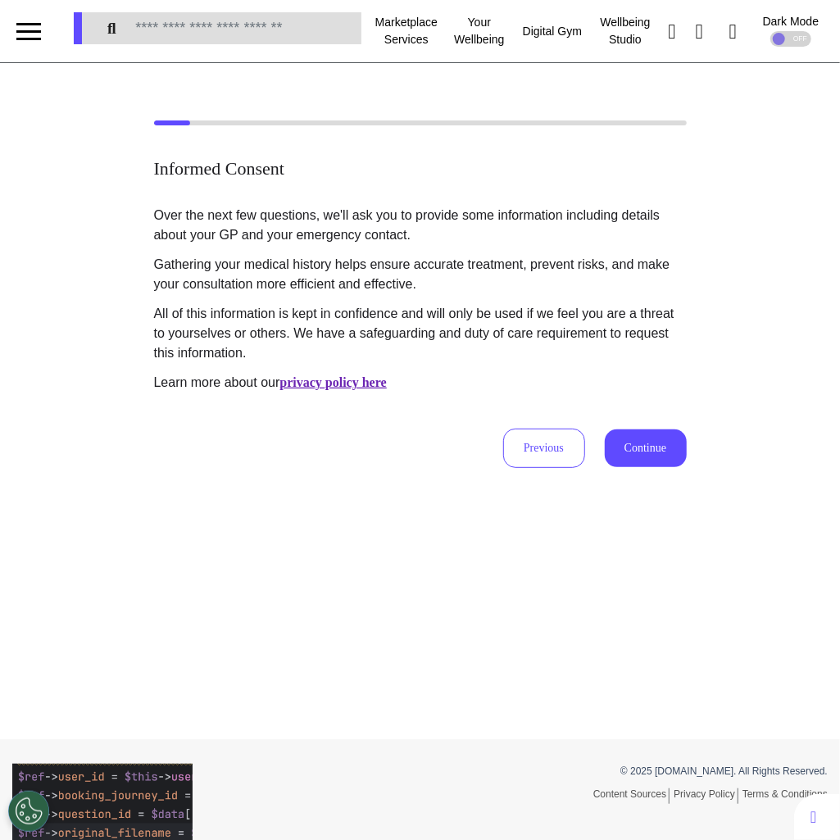
click at [661, 441] on button "Continue" at bounding box center [646, 448] width 82 height 38
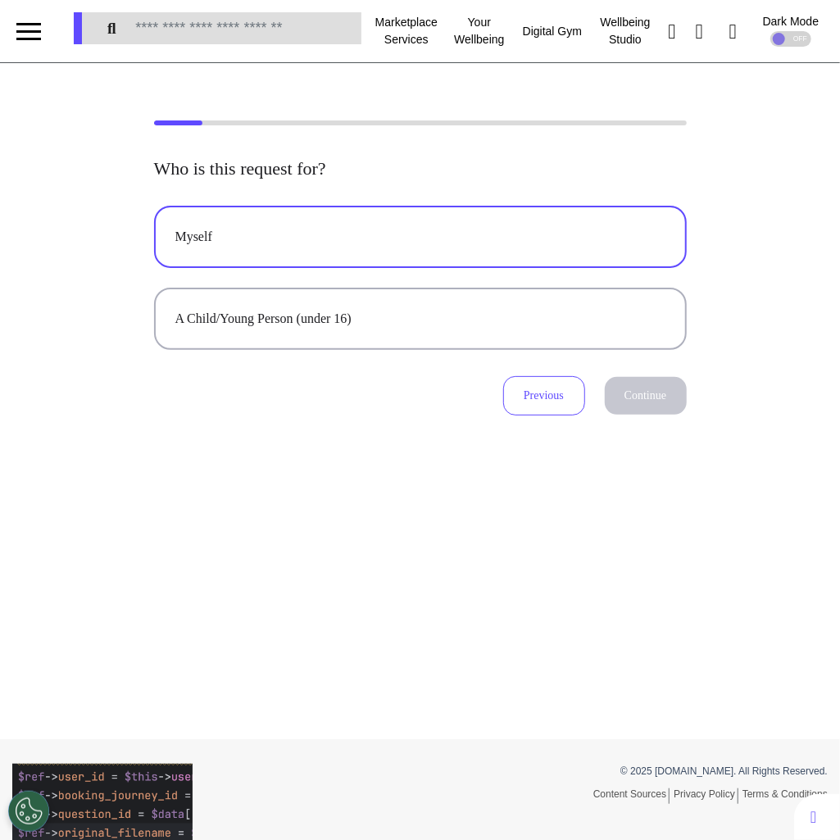
click at [580, 234] on div "Myself" at bounding box center [420, 237] width 490 height 20
select select "******"
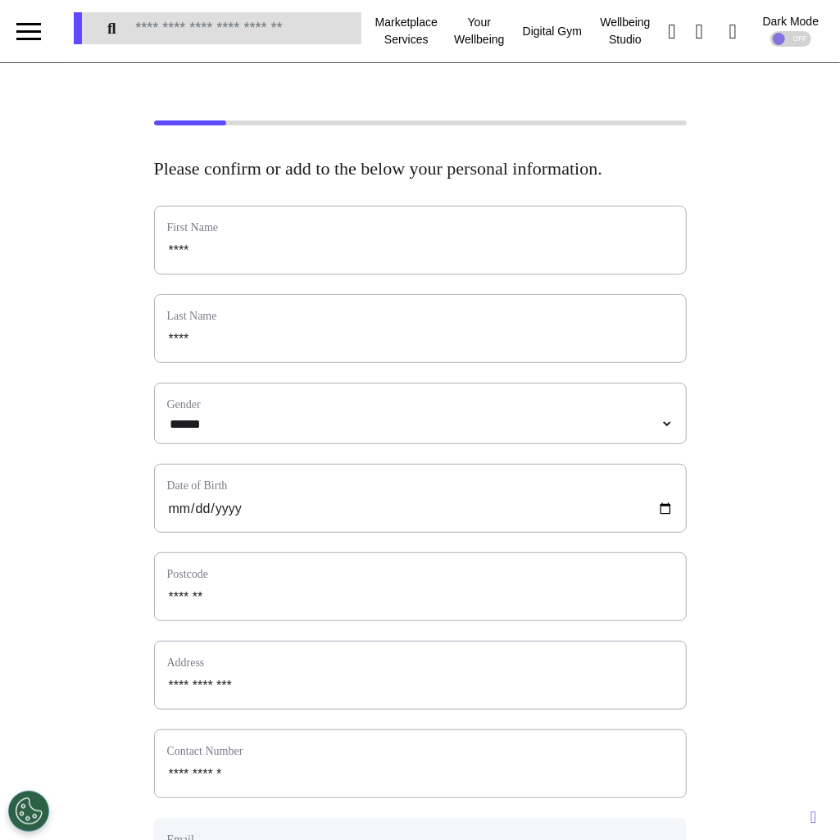
scroll to position [608, 0]
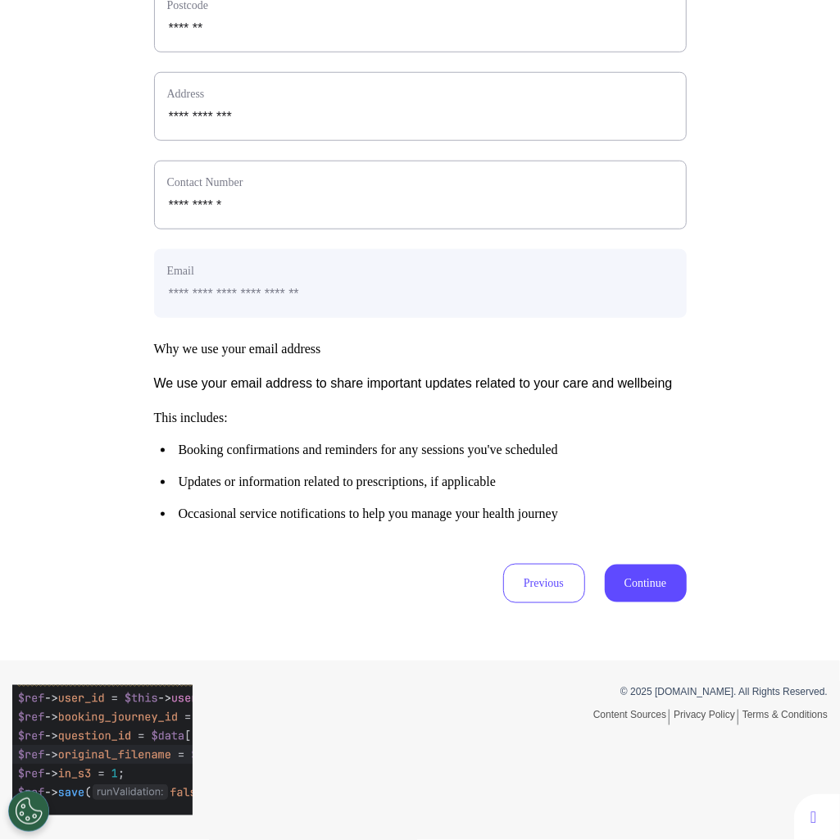
click at [655, 578] on button "Continue" at bounding box center [646, 584] width 82 height 38
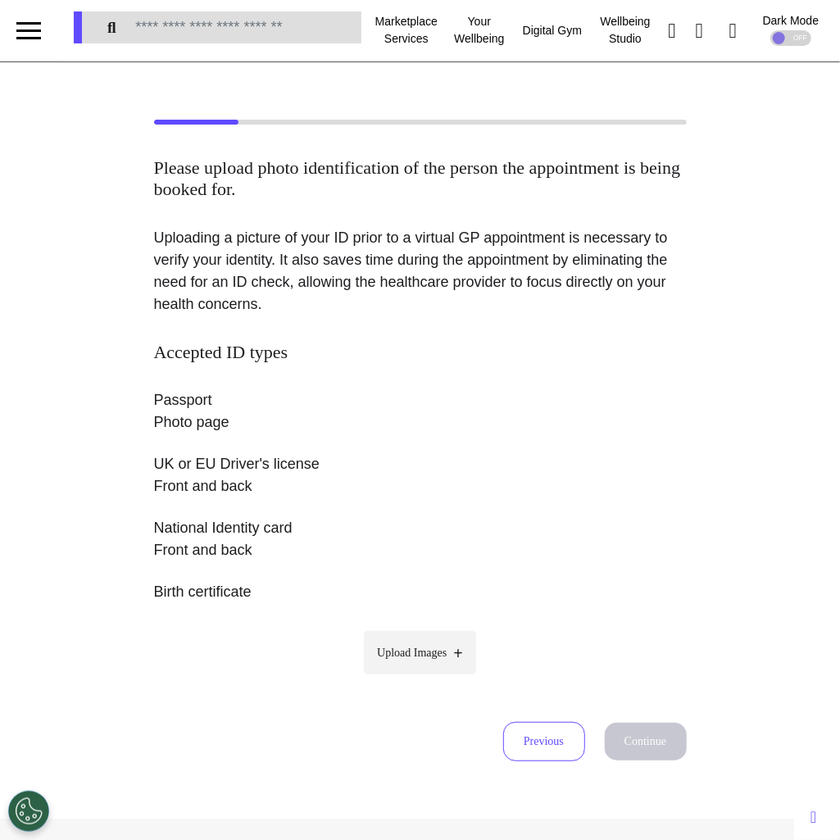
scroll to position [0, 0]
click at [423, 642] on label "Upload Images" at bounding box center [420, 653] width 112 height 43
click at [423, 679] on input "Upload Images" at bounding box center [421, 687] width 156 height 17
type input "**********"
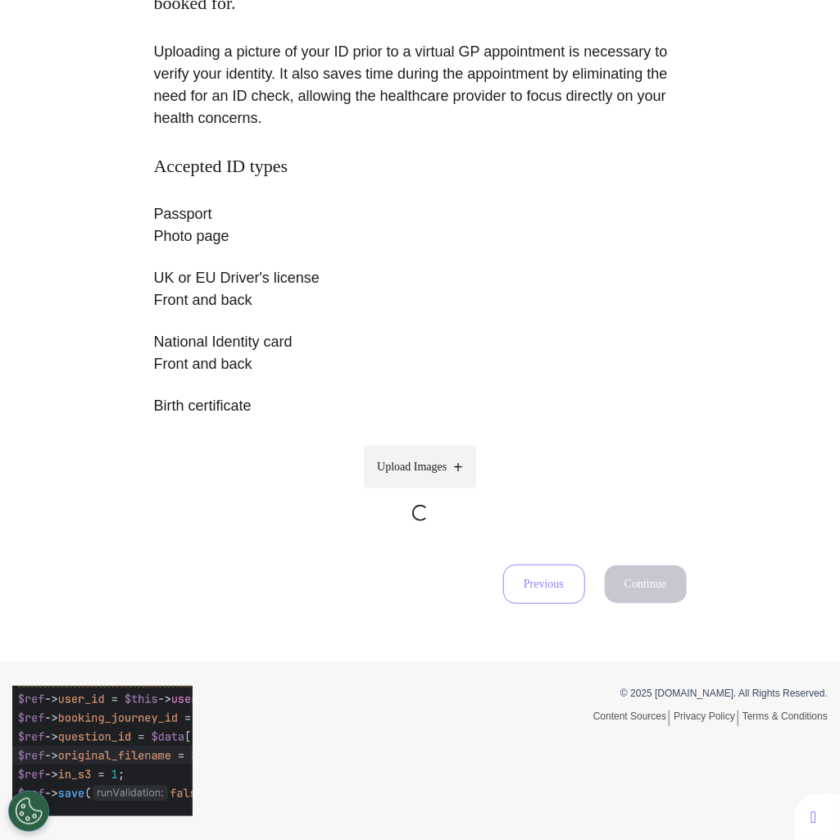
scroll to position [187, 0]
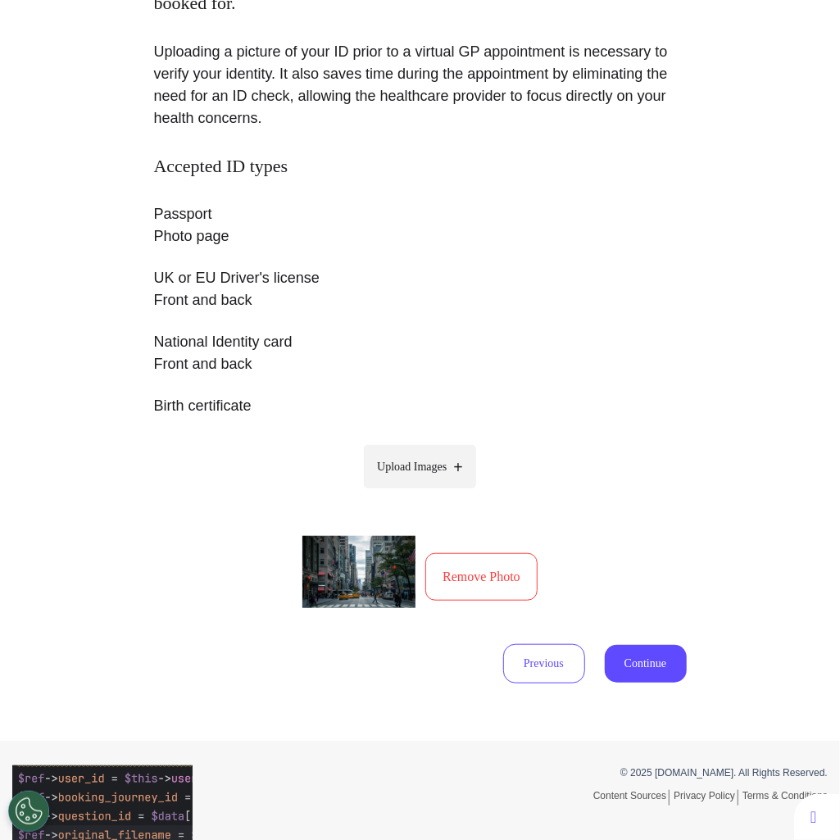
click at [522, 561] on button "Remove Photo" at bounding box center [481, 577] width 112 height 48
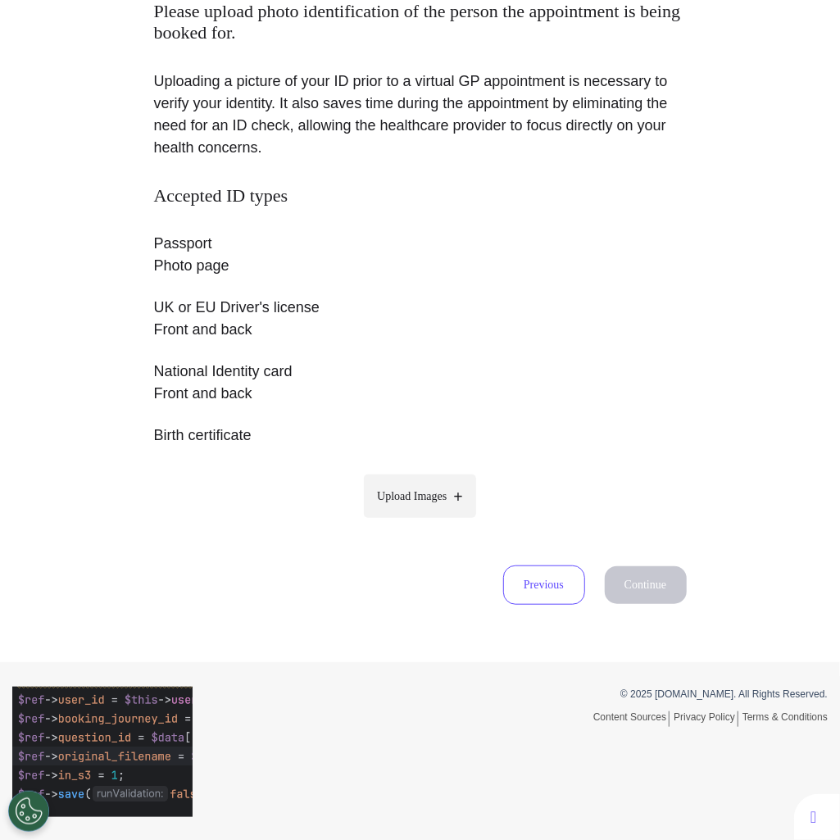
click at [407, 487] on label "Upload Images" at bounding box center [420, 495] width 112 height 43
click at [407, 522] on input "Upload Images" at bounding box center [421, 530] width 156 height 17
type input "**********"
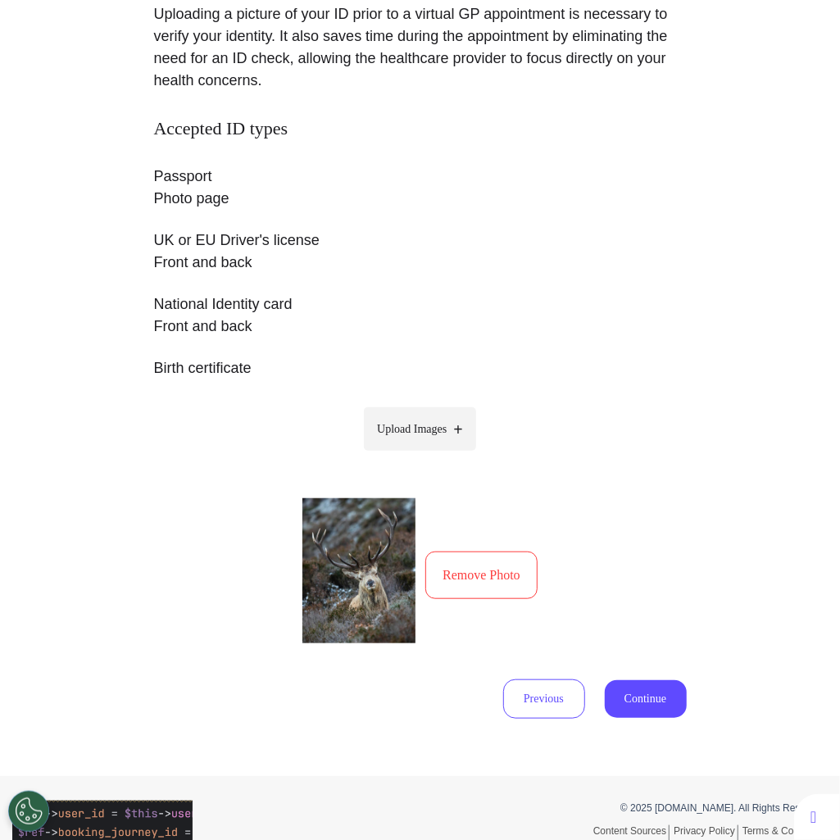
scroll to position [338, 0]
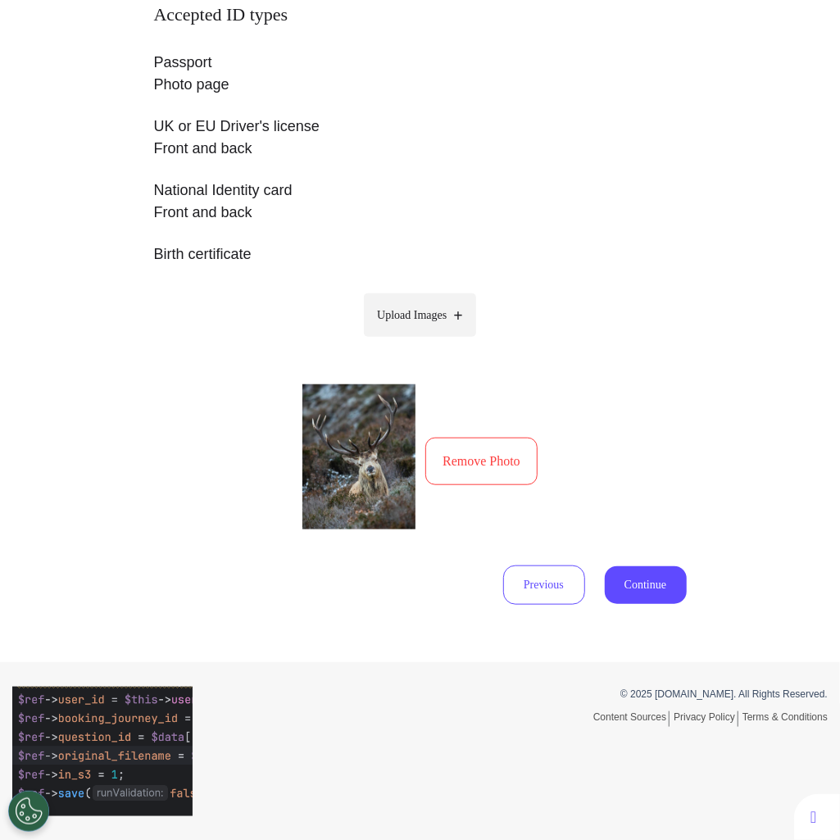
click at [636, 580] on button "Continue" at bounding box center [646, 585] width 82 height 38
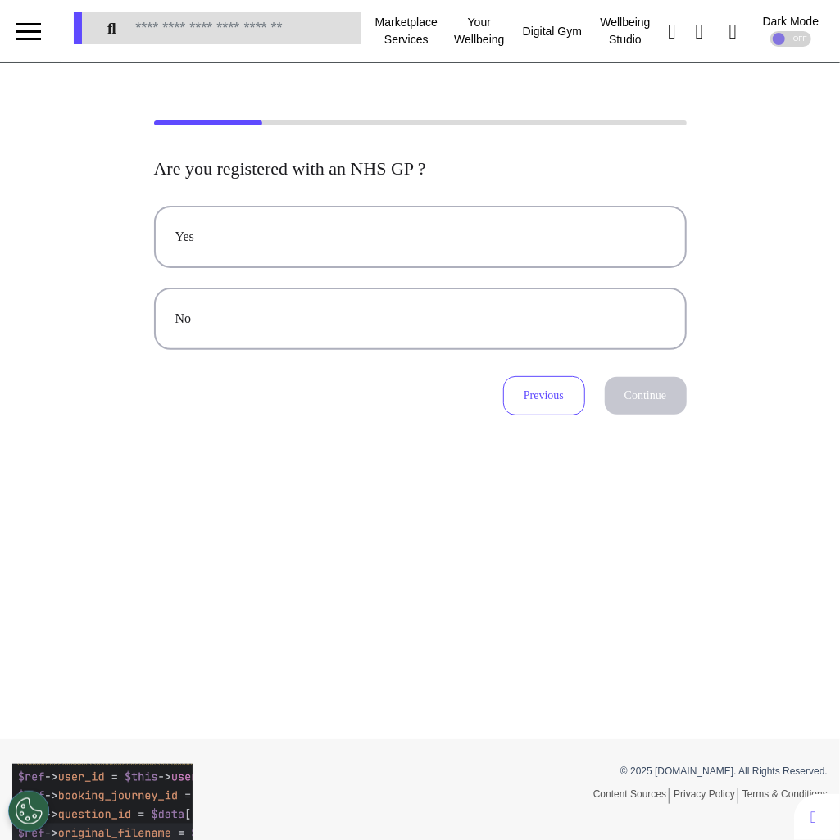
scroll to position [14, 0]
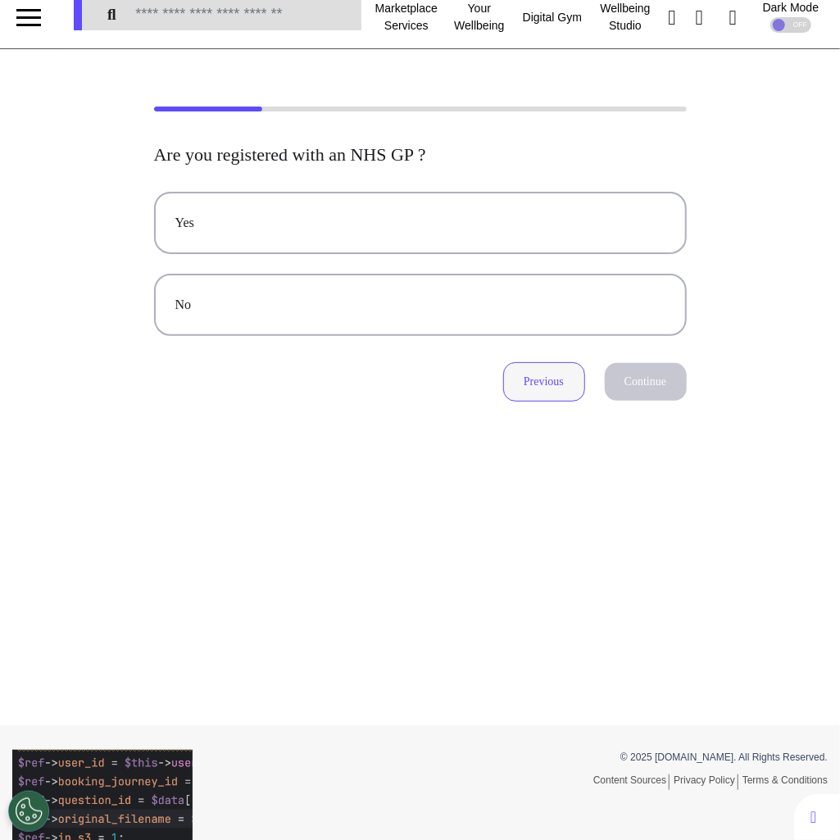
click at [535, 383] on button "Previous" at bounding box center [544, 381] width 82 height 39
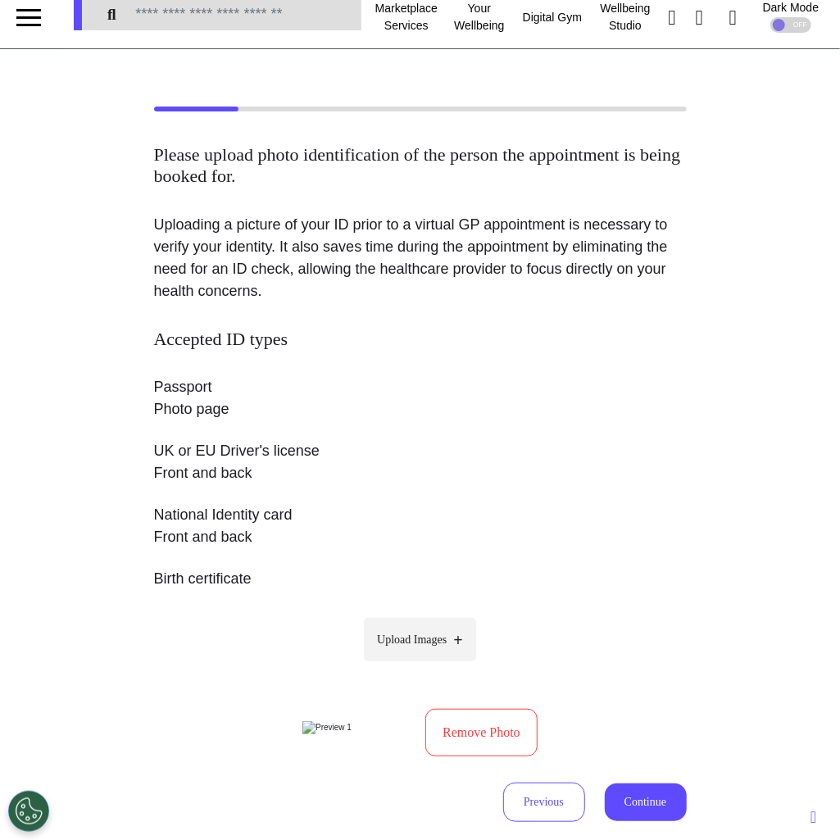
click at [471, 756] on button "Remove Photo" at bounding box center [481, 733] width 112 height 48
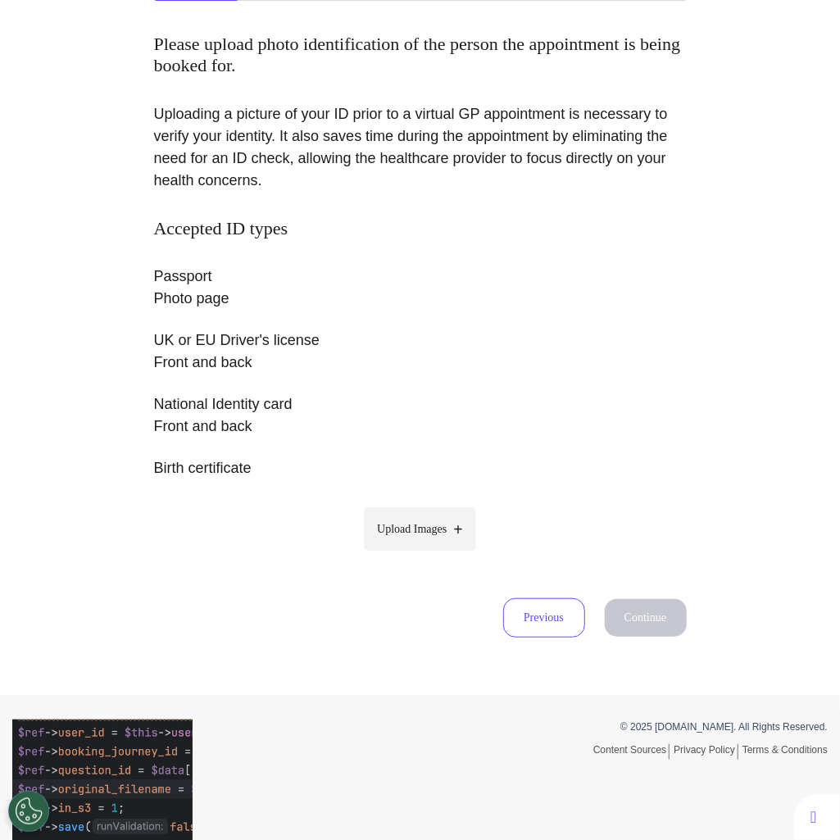
scroll to position [157, 0]
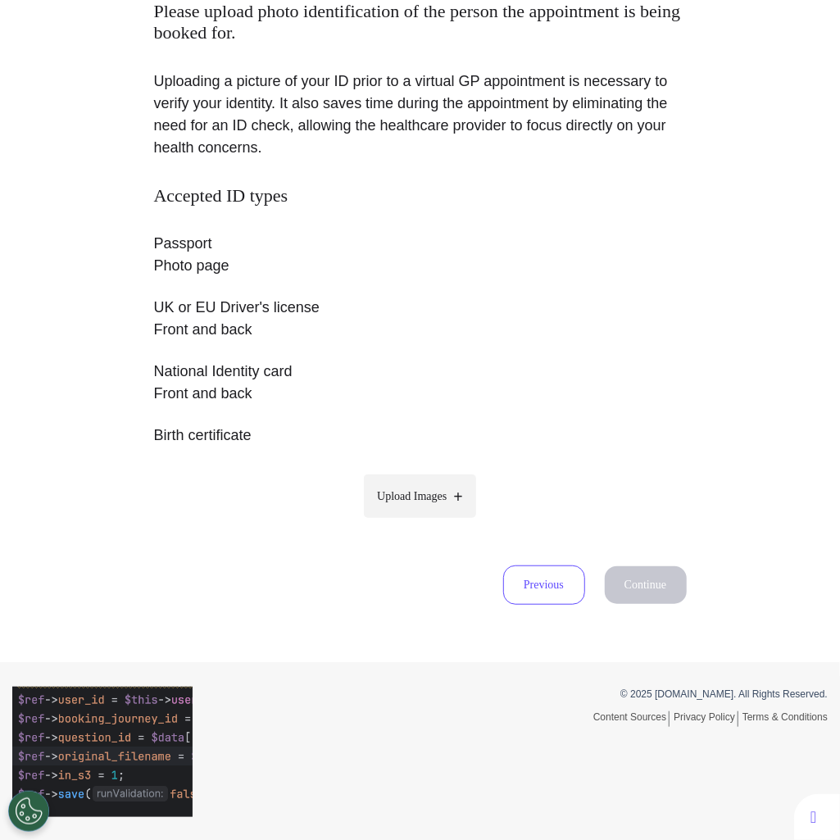
click at [650, 609] on div "Please upload photo identification of the person the appointment is being booke…" at bounding box center [420, 284] width 840 height 756
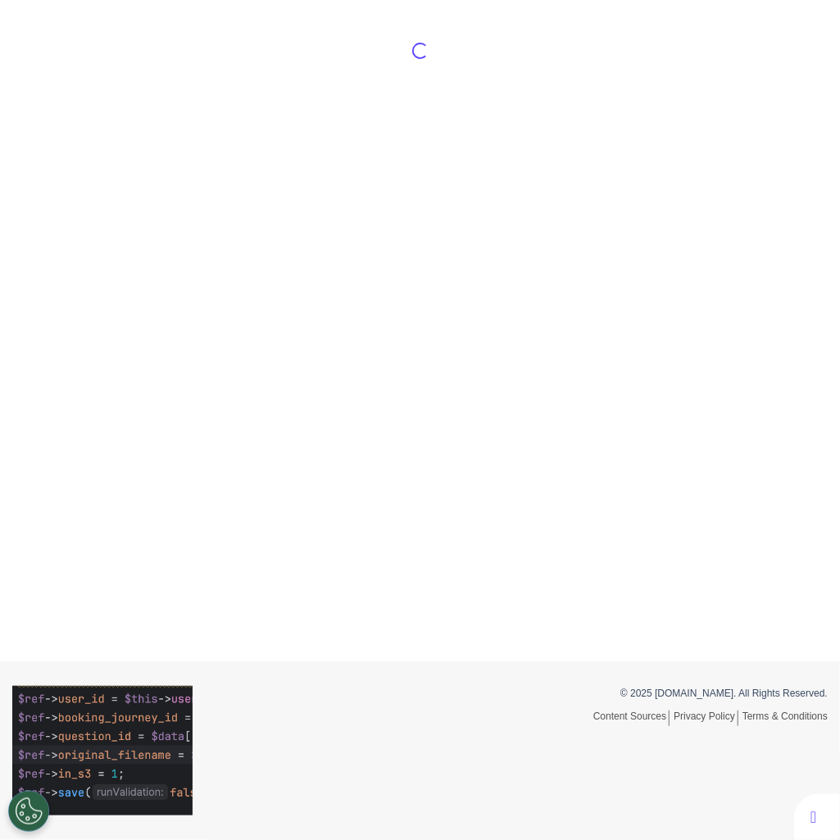
scroll to position [121, 0]
